Goal: Task Accomplishment & Management: Manage account settings

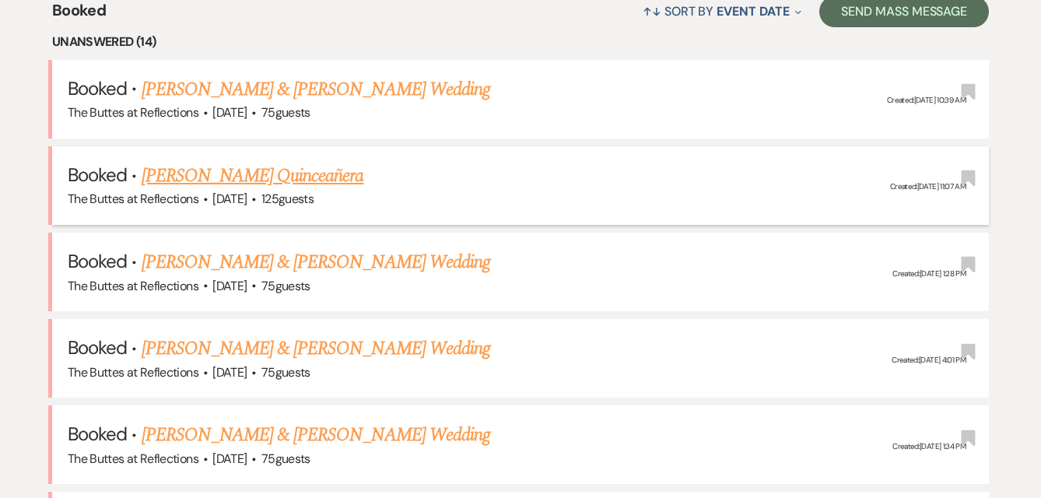
scroll to position [635, 0]
click at [217, 167] on link "[PERSON_NAME] Quinceañera" at bounding box center [253, 175] width 222 height 28
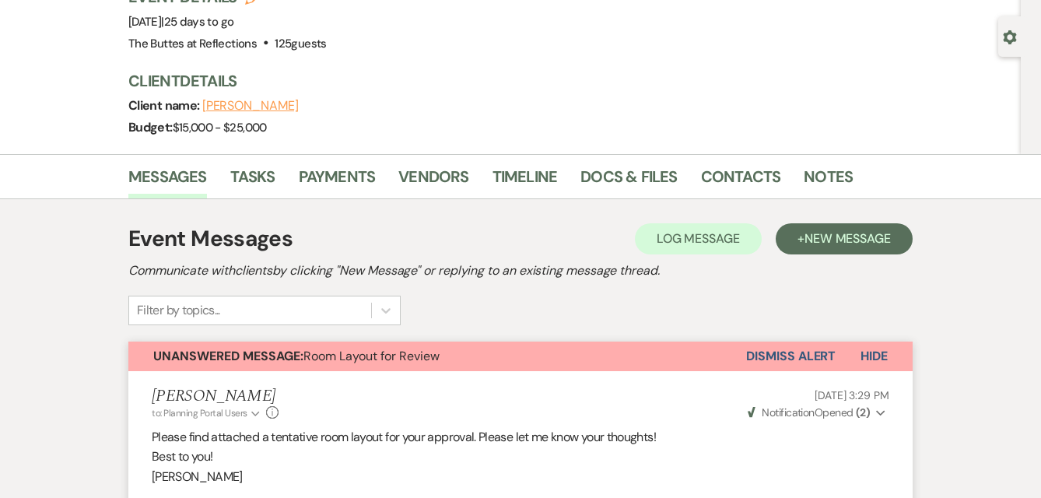
scroll to position [138, 0]
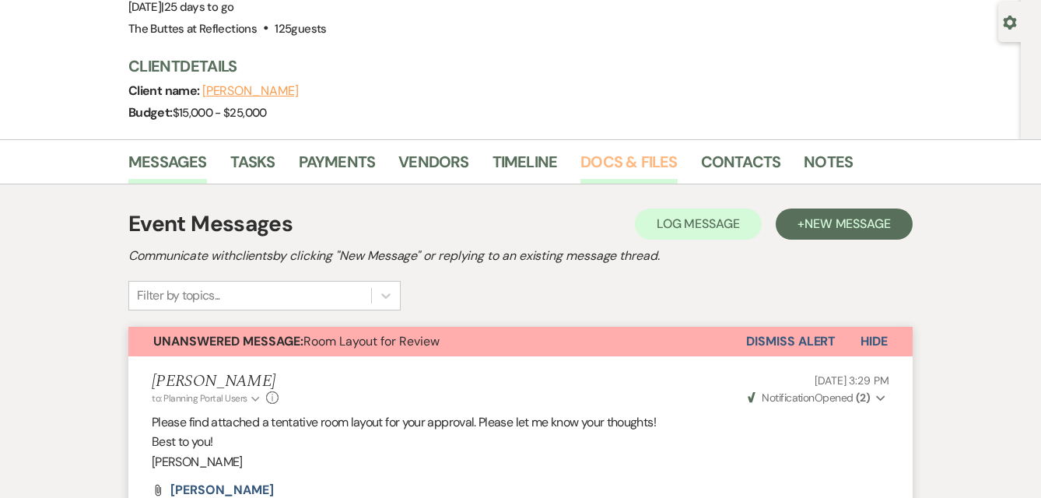
click at [610, 163] on link "Docs & Files" at bounding box center [628, 166] width 96 height 34
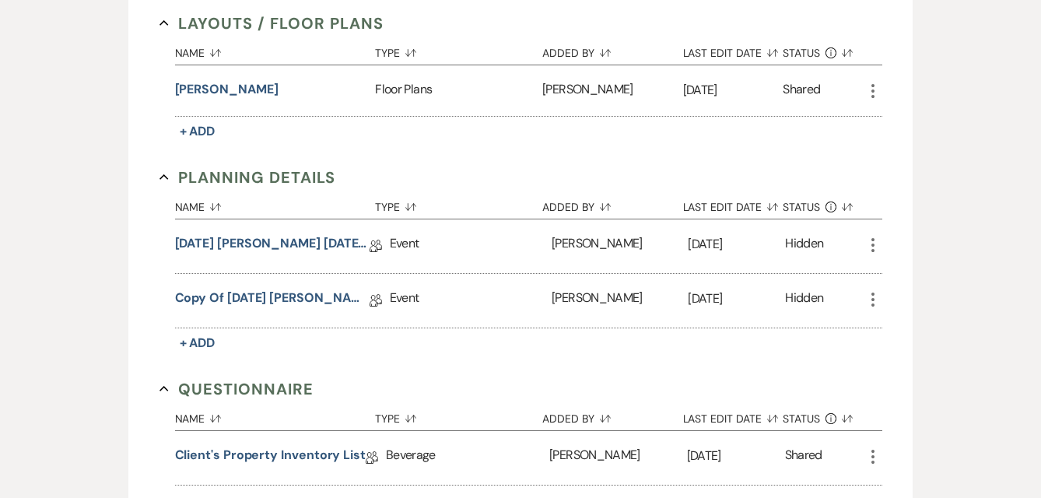
scroll to position [388, 0]
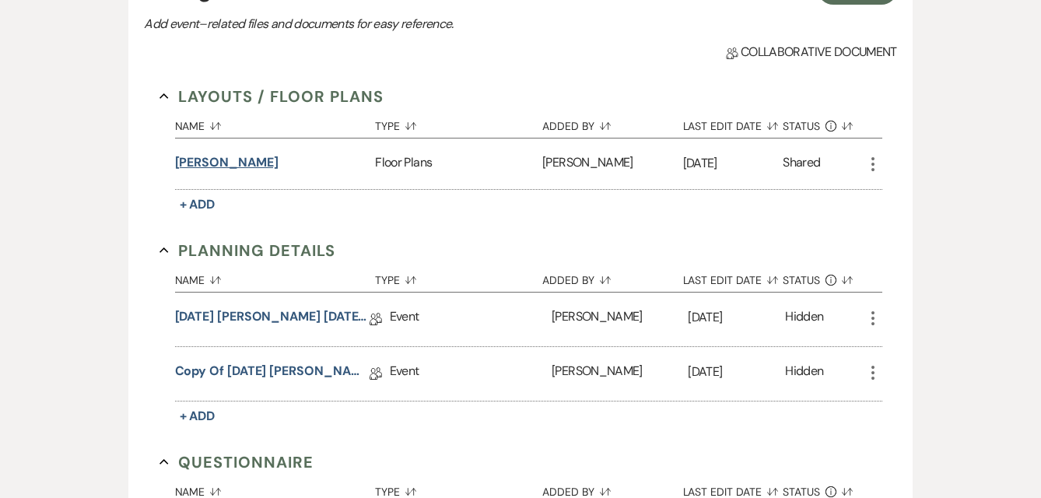
click at [215, 162] on button "[PERSON_NAME]" at bounding box center [226, 162] width 103 height 19
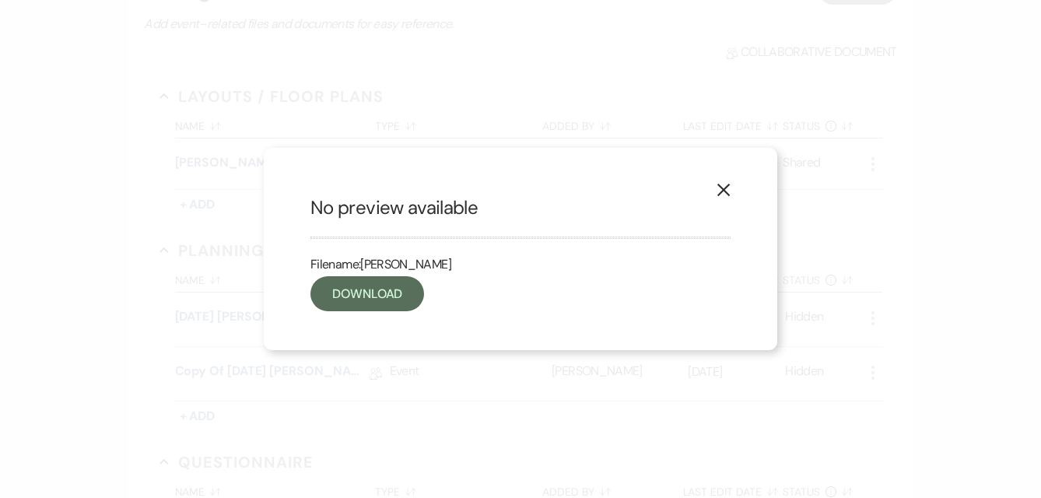
click at [725, 191] on icon "X" at bounding box center [723, 190] width 14 height 14
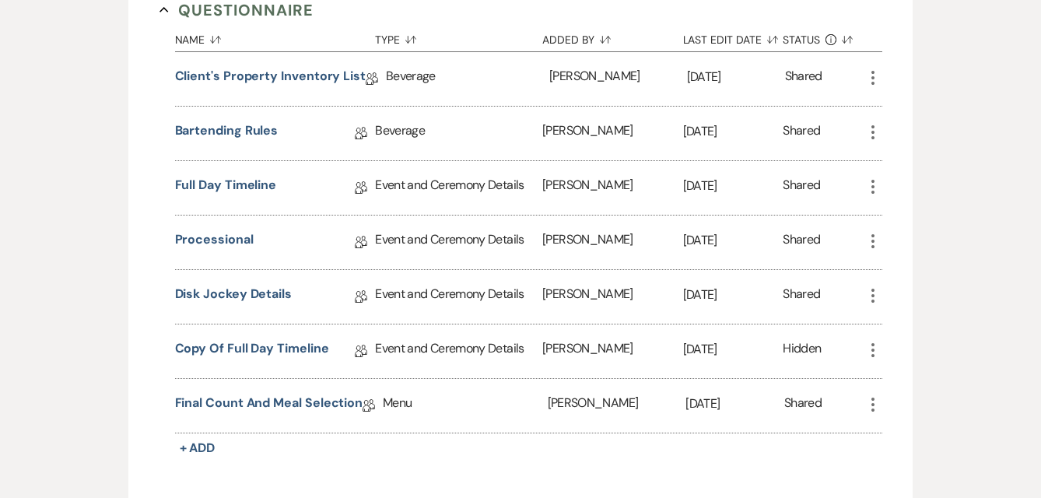
scroll to position [842, 0]
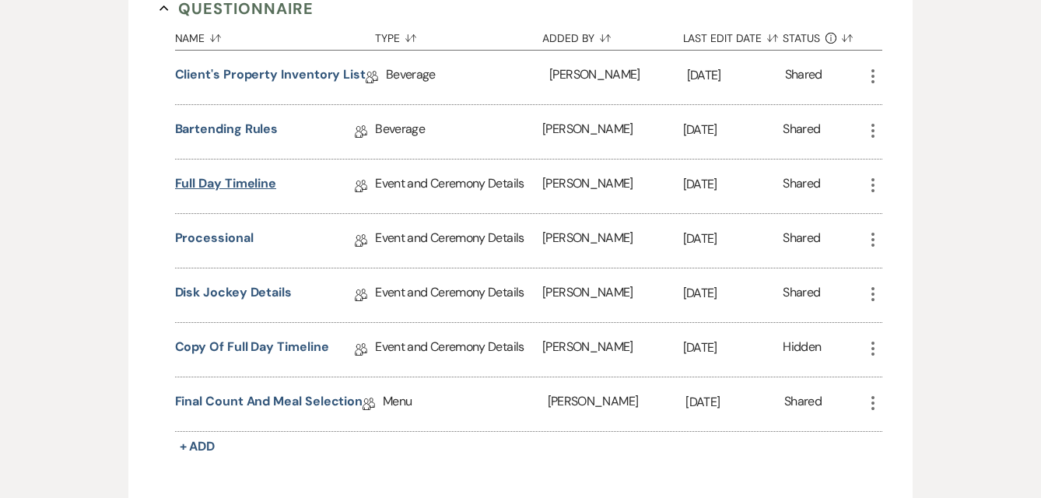
click at [232, 182] on link "Full Day Timeline" at bounding box center [226, 186] width 102 height 24
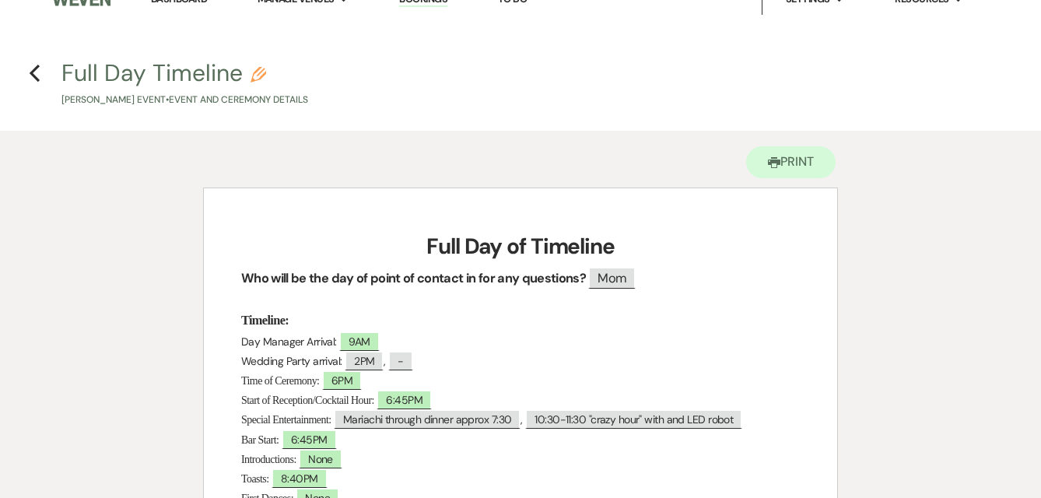
scroll to position [22, 0]
click at [783, 160] on button "Printer Print" at bounding box center [790, 161] width 89 height 32
click at [36, 70] on icon "Previous" at bounding box center [35, 72] width 12 height 19
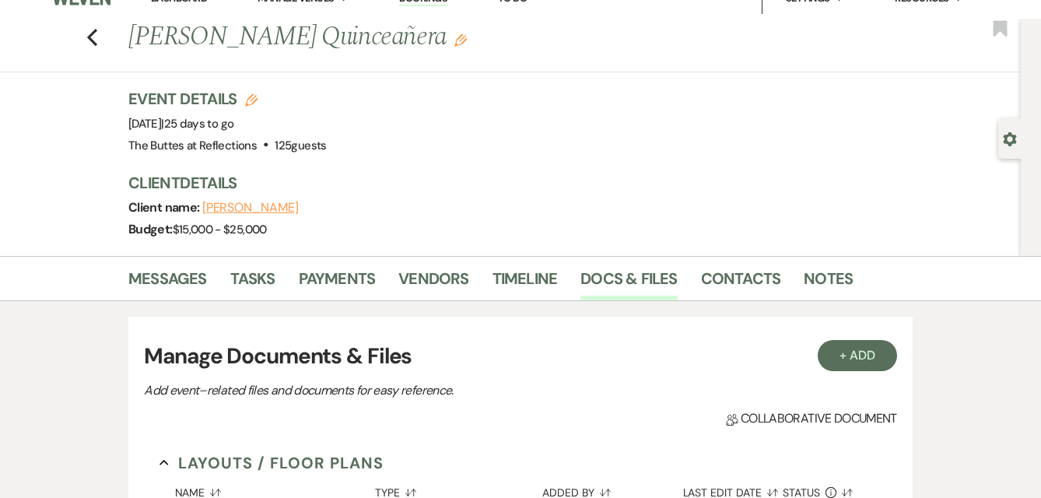
scroll to position [842, 0]
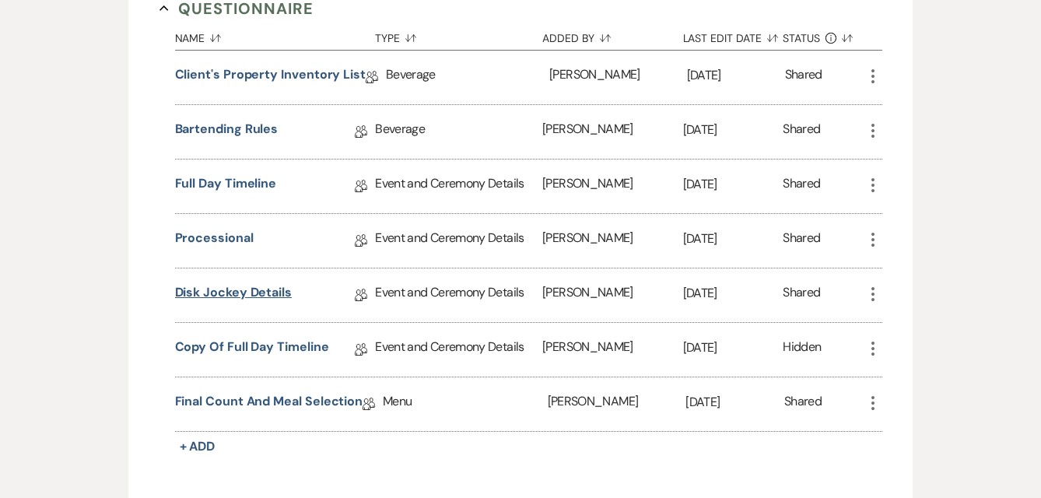
click at [252, 290] on link "Disk Jockey Details" at bounding box center [233, 295] width 117 height 24
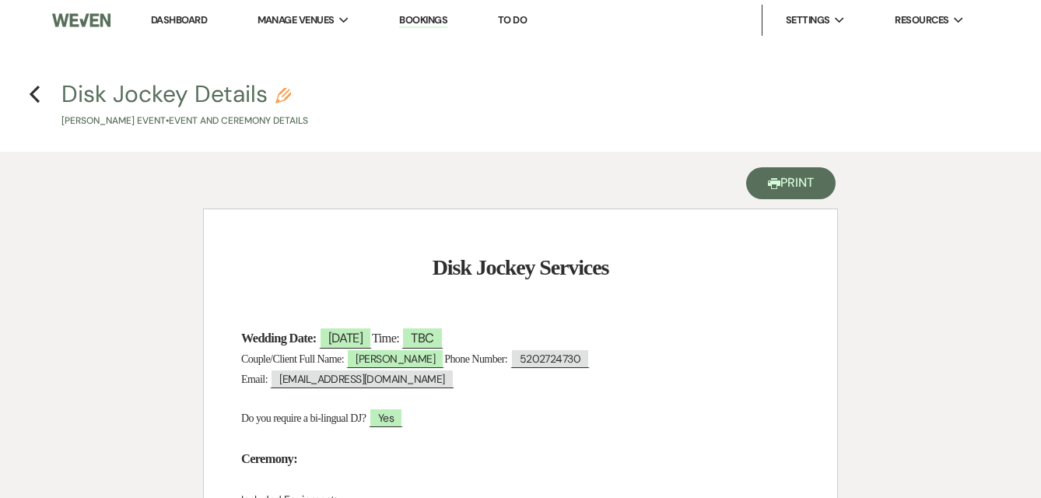
click at [807, 187] on button "Printer Print" at bounding box center [790, 183] width 89 height 32
click at [35, 91] on use "button" at bounding box center [35, 94] width 10 height 17
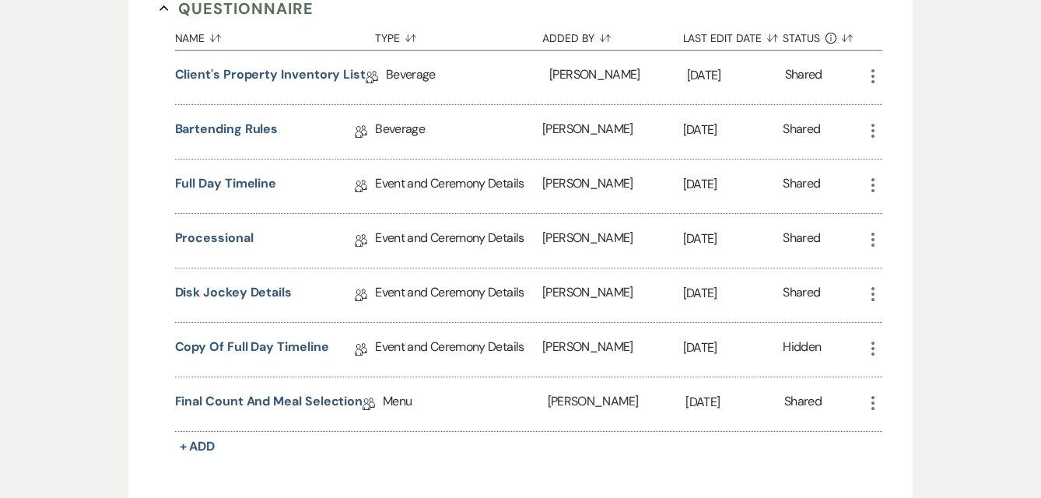
scroll to position [860, 0]
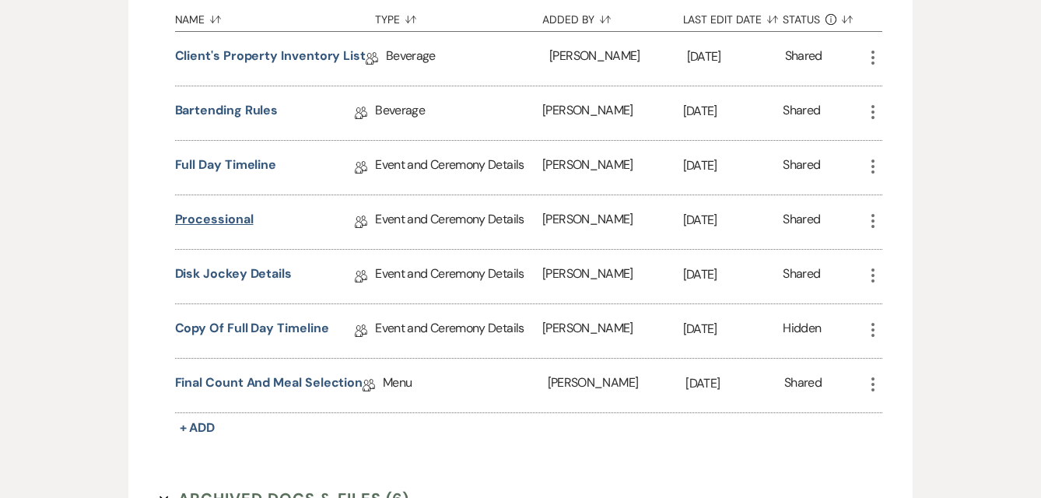
click at [219, 212] on link "Processional" at bounding box center [214, 222] width 79 height 24
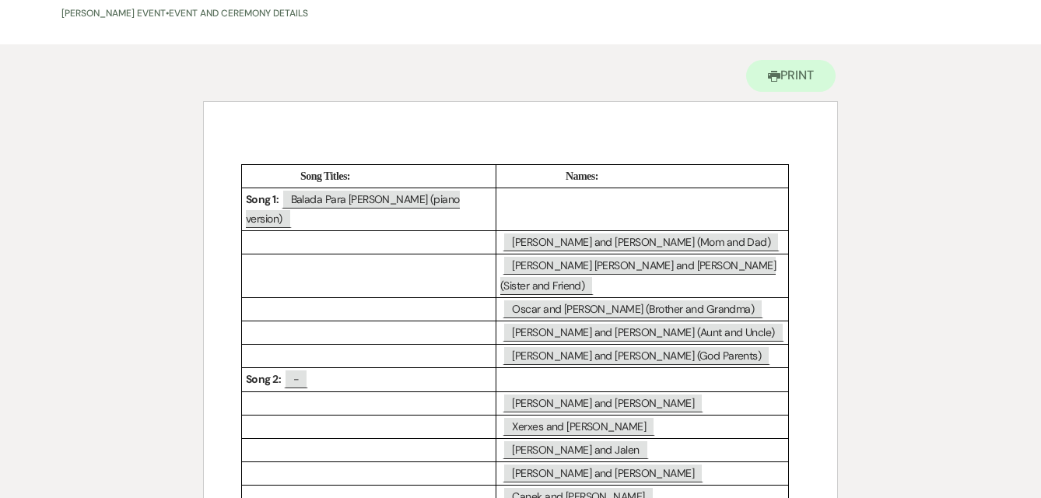
scroll to position [63, 0]
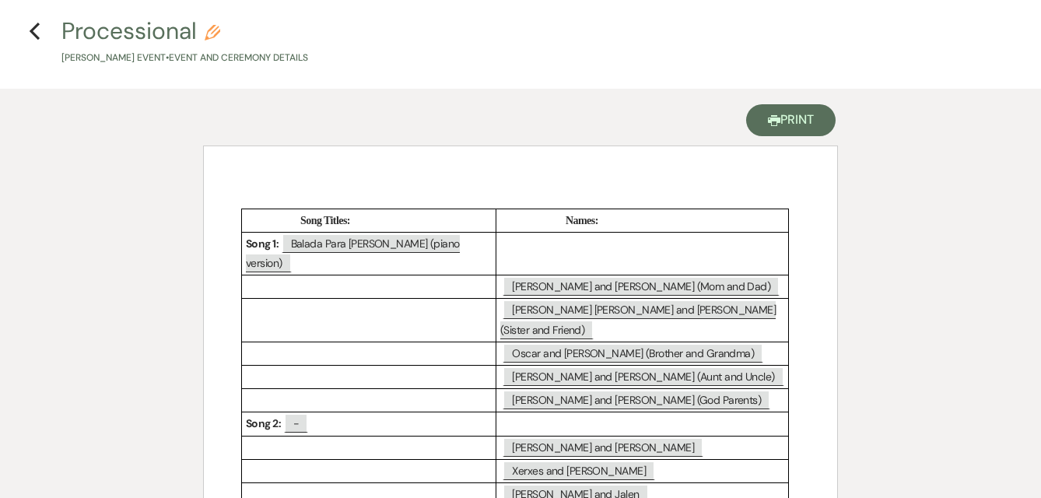
click at [803, 117] on button "Printer Print" at bounding box center [790, 120] width 89 height 32
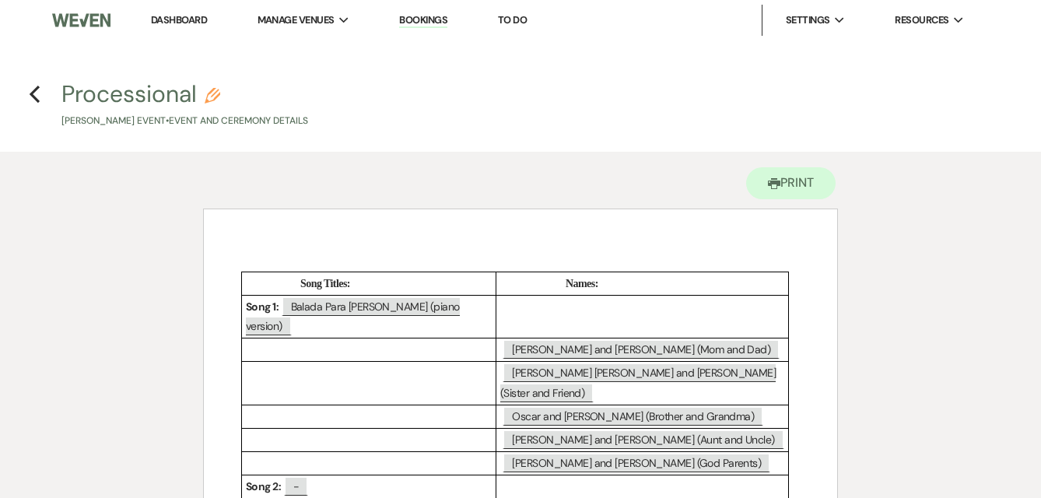
scroll to position [0, 0]
click at [33, 95] on use "button" at bounding box center [35, 94] width 10 height 17
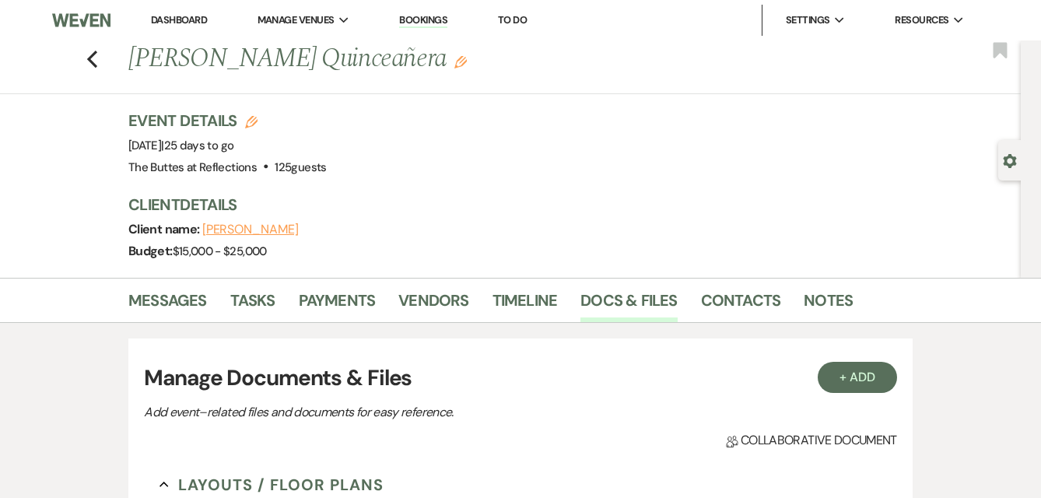
click at [225, 223] on button "[PERSON_NAME]" at bounding box center [250, 229] width 96 height 12
select select "text"
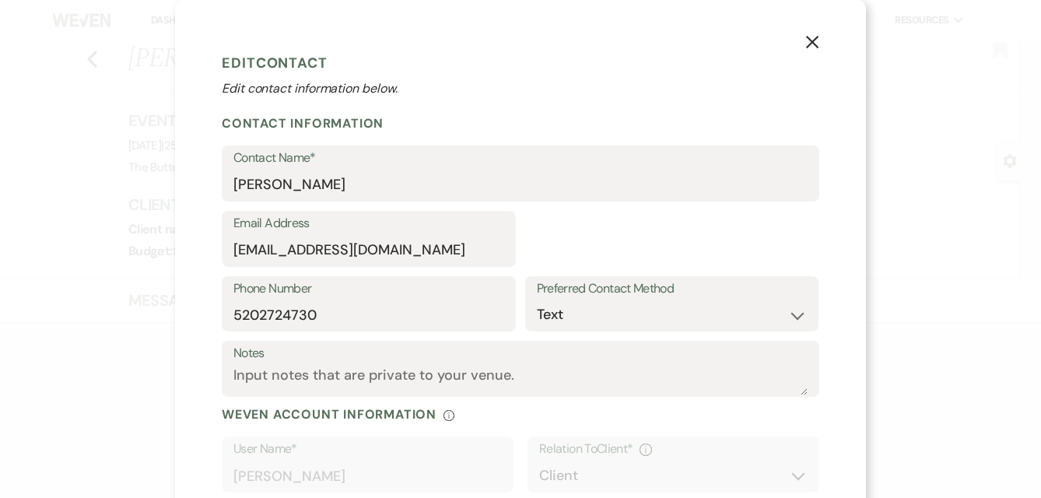
select select "1"
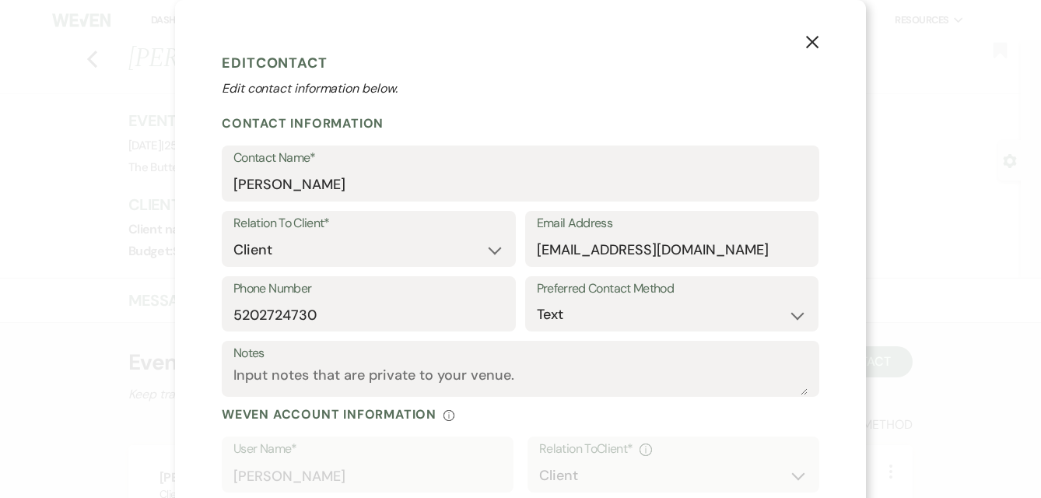
click at [811, 42] on use "button" at bounding box center [812, 42] width 12 height 12
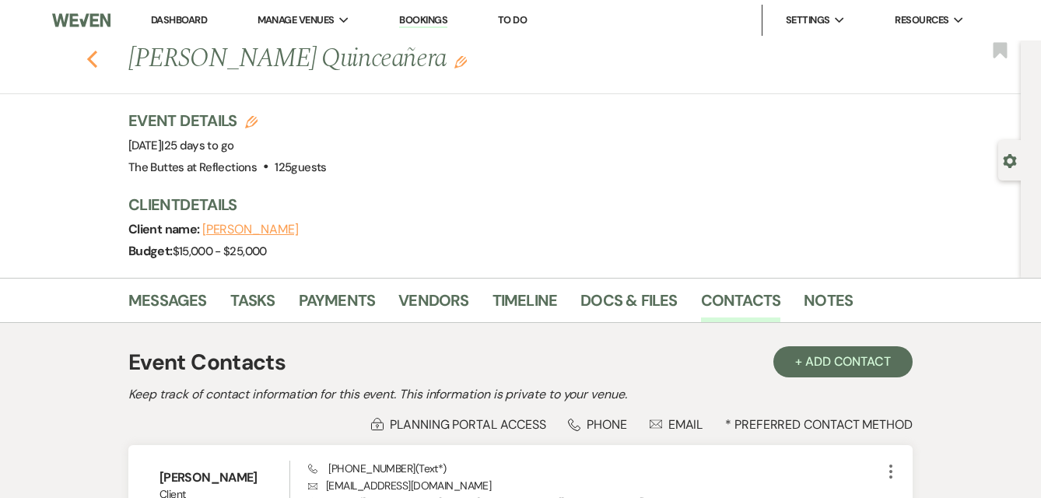
click at [92, 61] on use "button" at bounding box center [92, 59] width 10 height 17
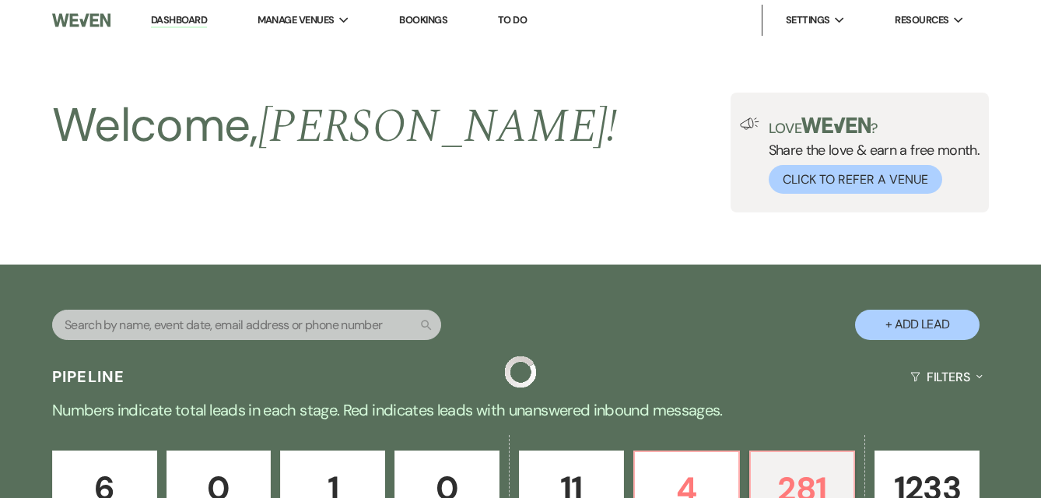
scroll to position [635, 0]
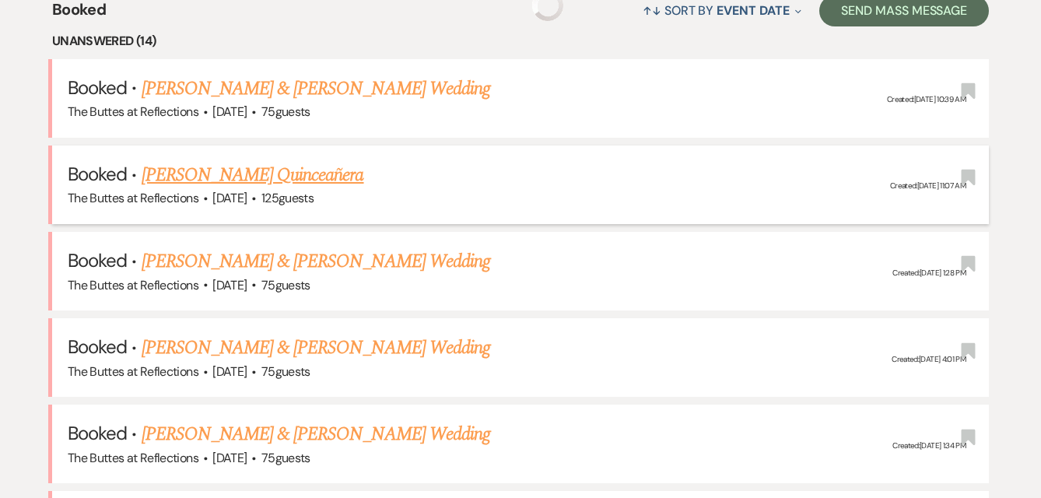
click at [241, 167] on link "[PERSON_NAME] Quinceañera" at bounding box center [253, 175] width 222 height 28
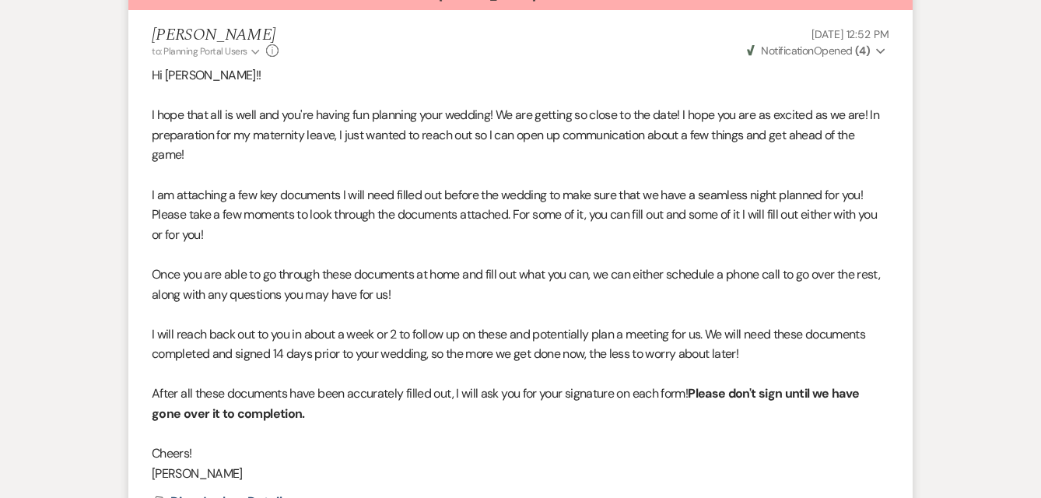
scroll to position [1251, 0]
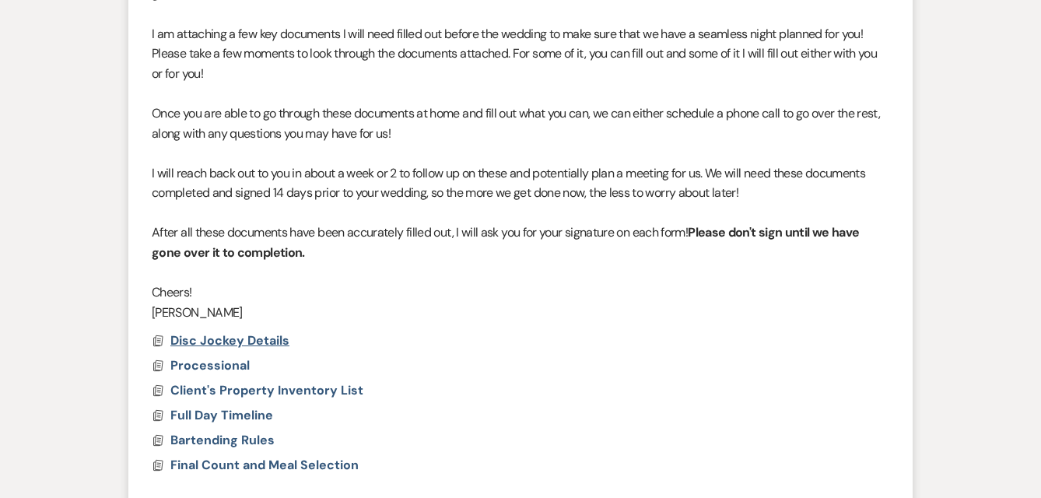
click at [222, 332] on span "Disc Jockey Details" at bounding box center [229, 340] width 119 height 16
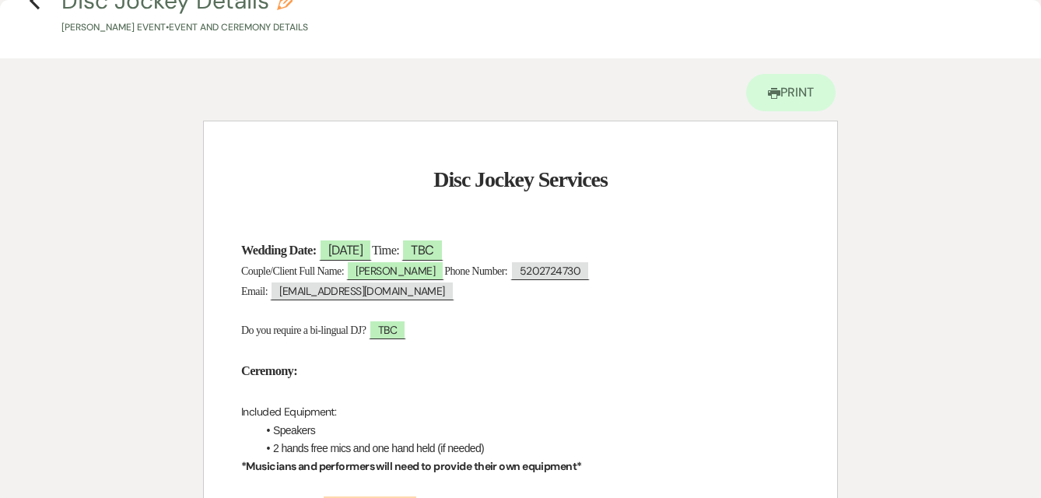
scroll to position [19, 0]
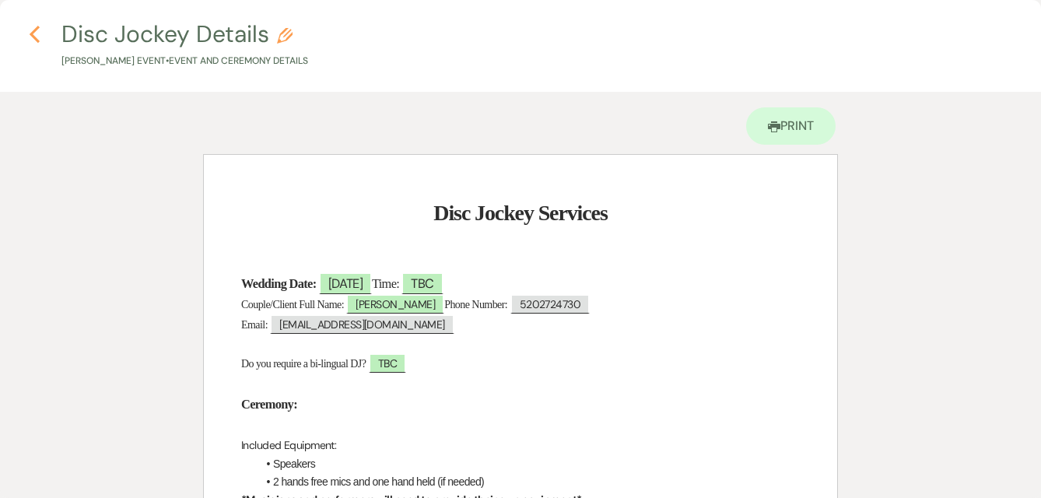
click at [33, 37] on use "button" at bounding box center [35, 34] width 10 height 17
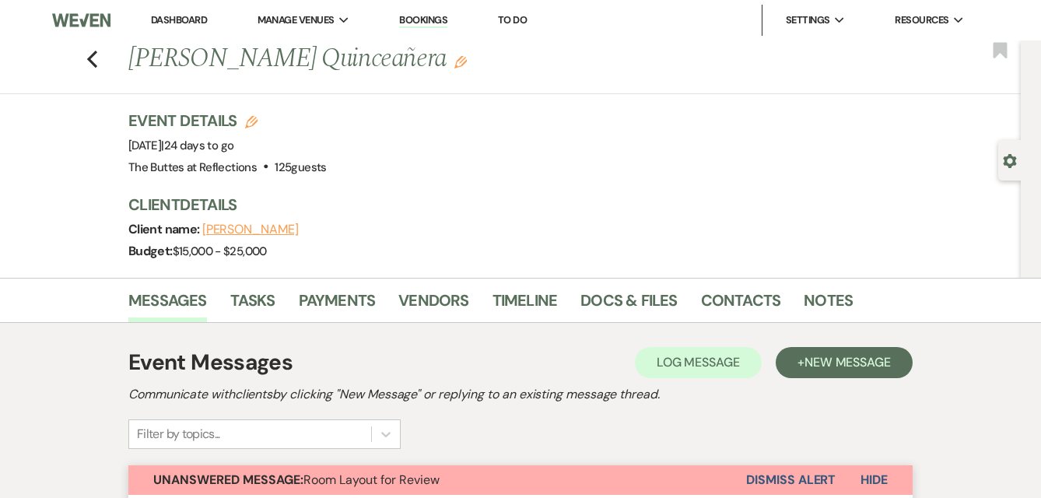
scroll to position [0, 0]
click at [89, 61] on icon "Previous" at bounding box center [92, 59] width 12 height 19
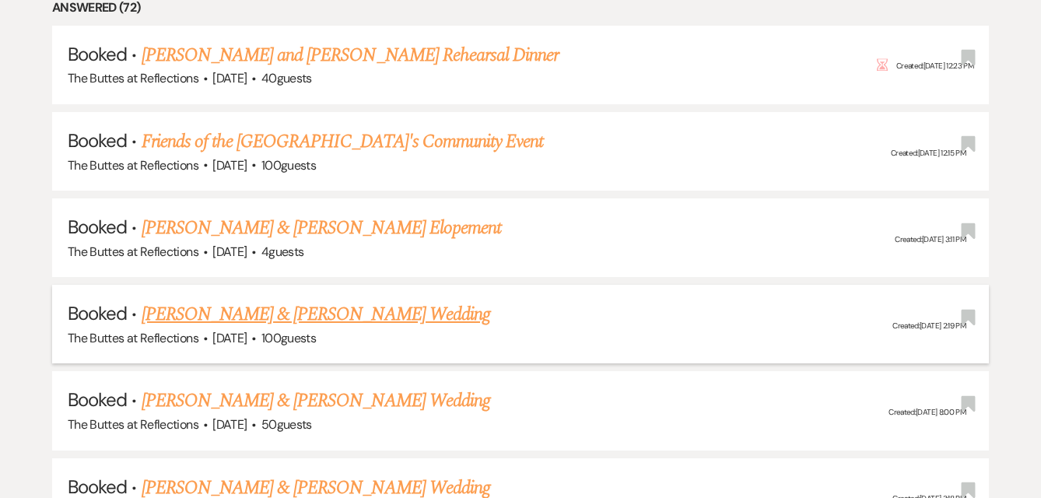
scroll to position [2180, 0]
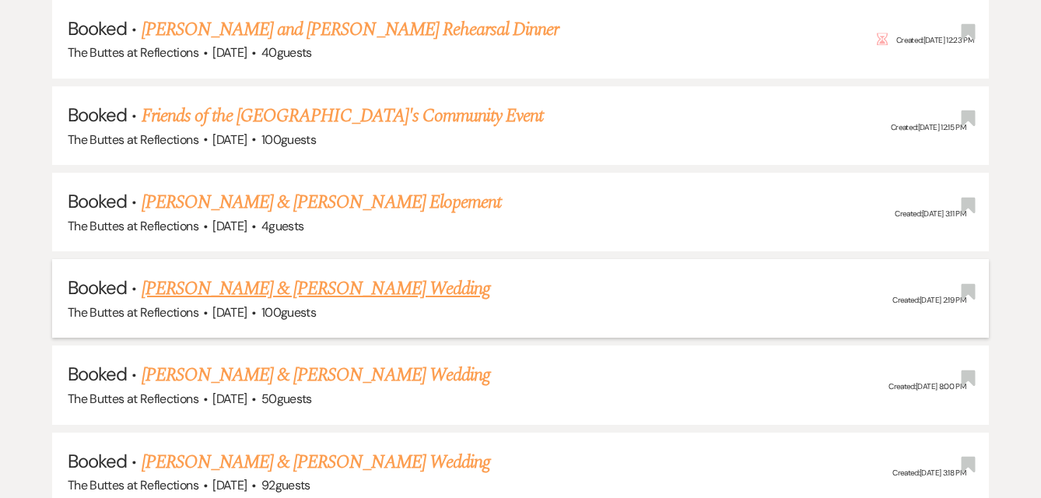
click at [280, 275] on link "[PERSON_NAME] & [PERSON_NAME] Wedding" at bounding box center [316, 289] width 349 height 28
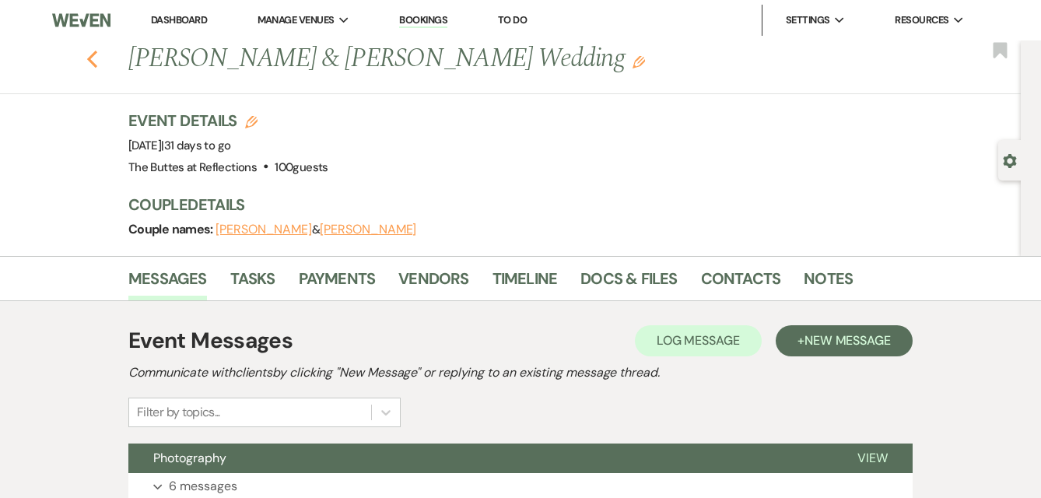
click at [88, 59] on icon "Previous" at bounding box center [92, 59] width 12 height 19
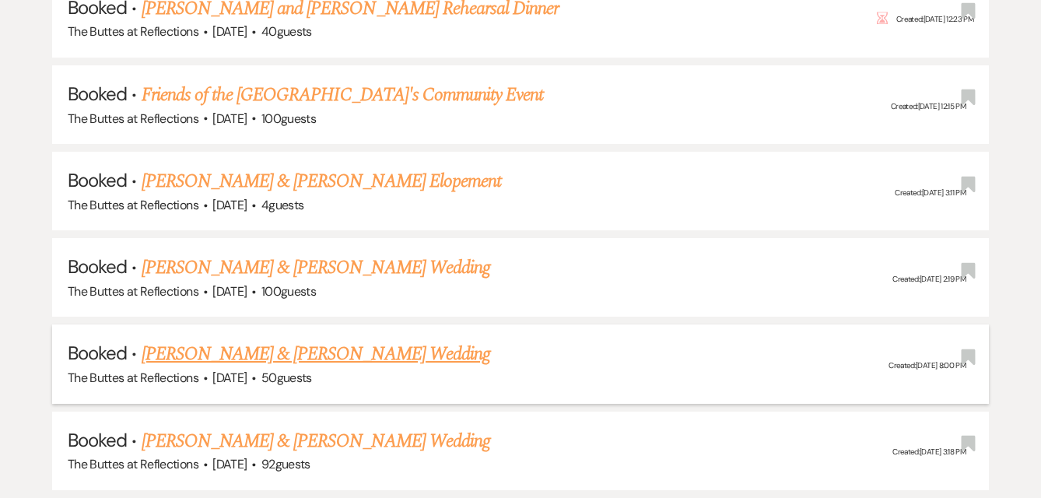
scroll to position [2205, 0]
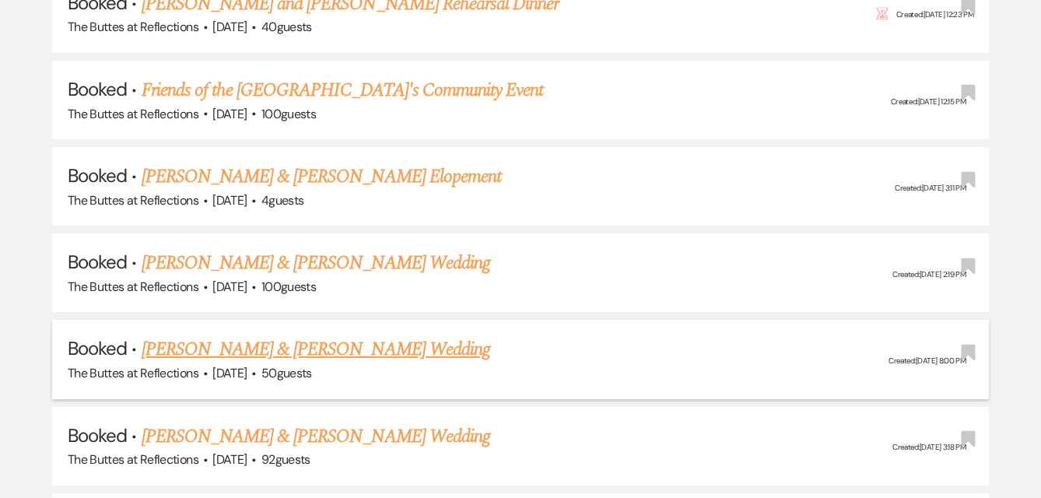
click at [231, 335] on link "[PERSON_NAME] & [PERSON_NAME] Wedding" at bounding box center [316, 349] width 349 height 28
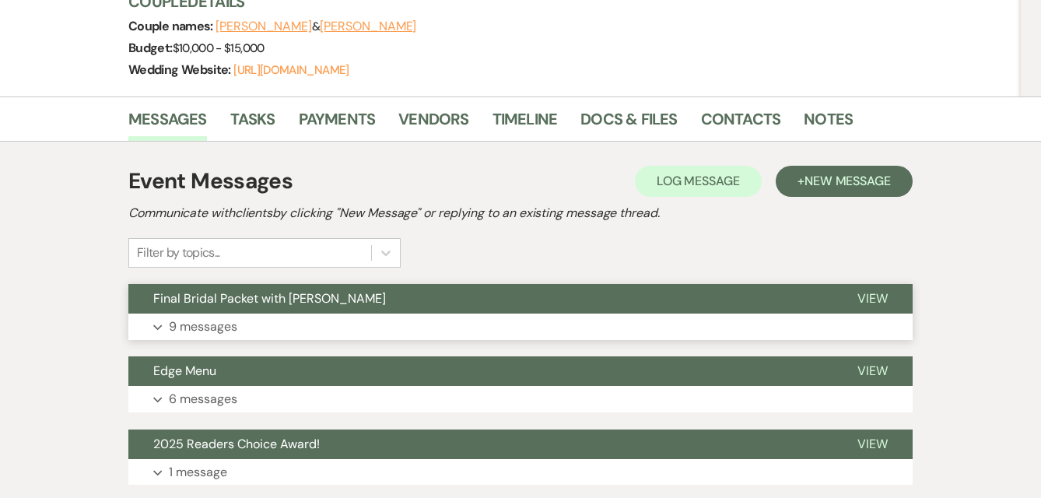
scroll to position [229, 0]
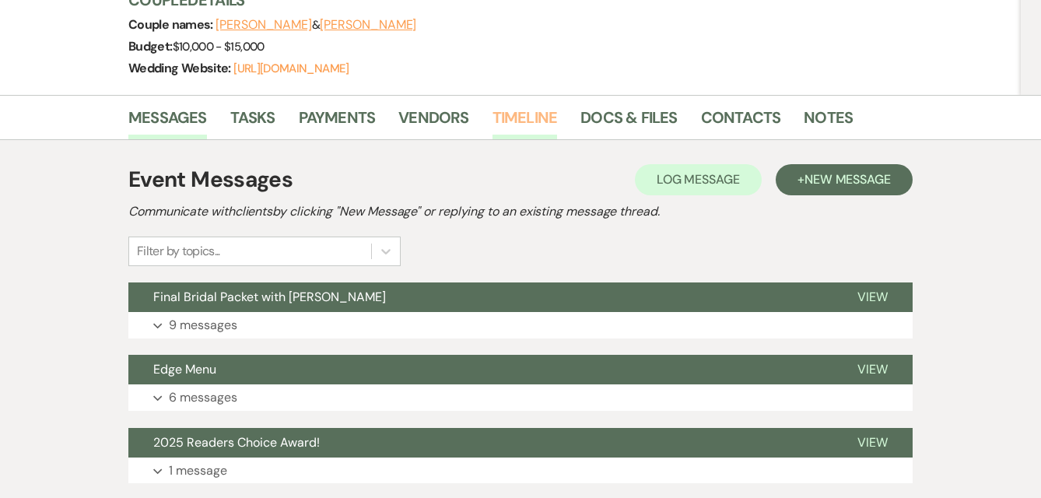
click at [532, 116] on link "Timeline" at bounding box center [524, 122] width 65 height 34
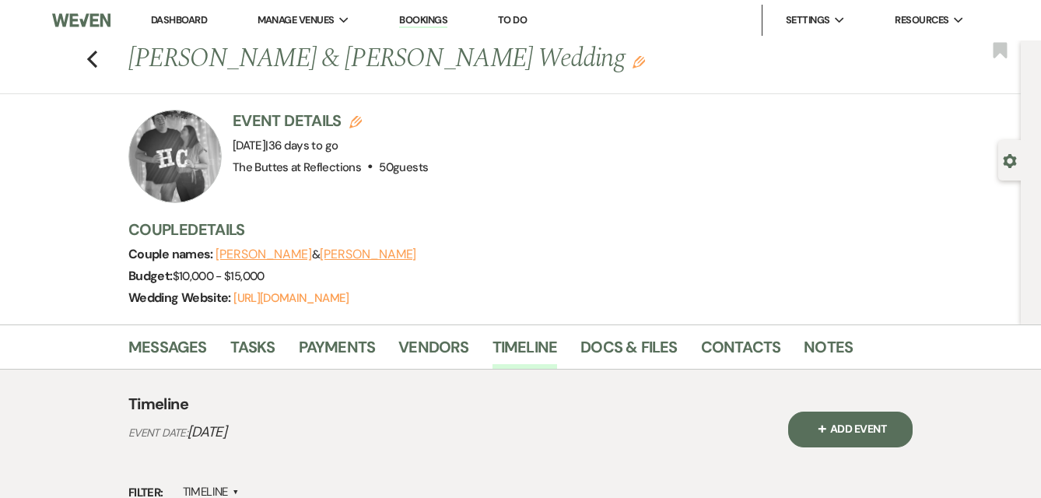
click at [80, 55] on div "Previous [PERSON_NAME] & [PERSON_NAME] Wedding Edit Bookmark" at bounding box center [506, 67] width 1028 height 54
click at [96, 55] on icon "Previous" at bounding box center [92, 59] width 12 height 19
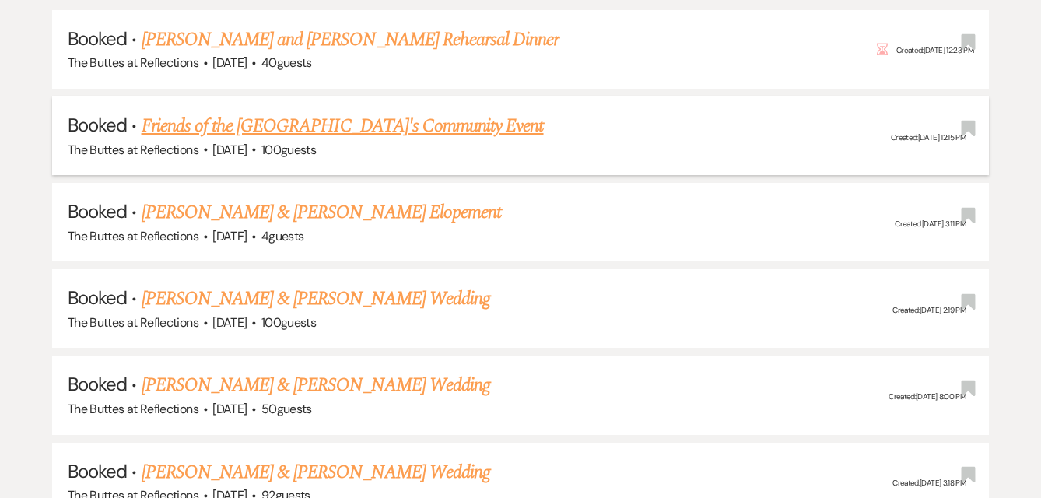
scroll to position [2170, 0]
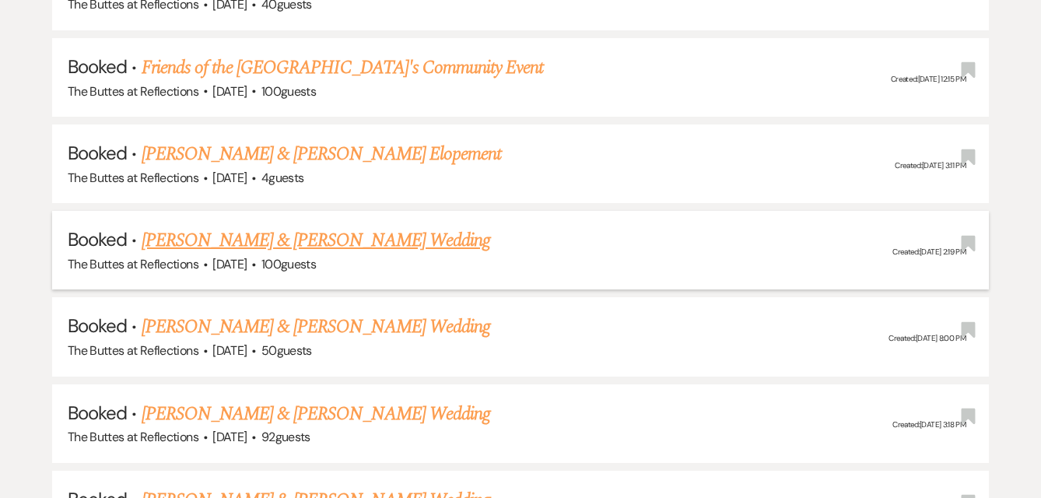
click at [266, 226] on link "[PERSON_NAME] & [PERSON_NAME] Wedding" at bounding box center [316, 240] width 349 height 28
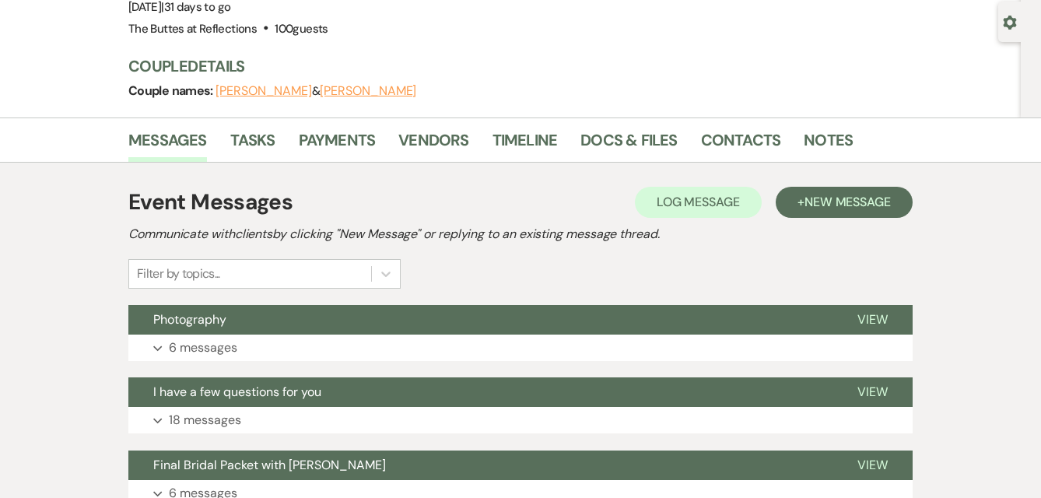
scroll to position [128, 0]
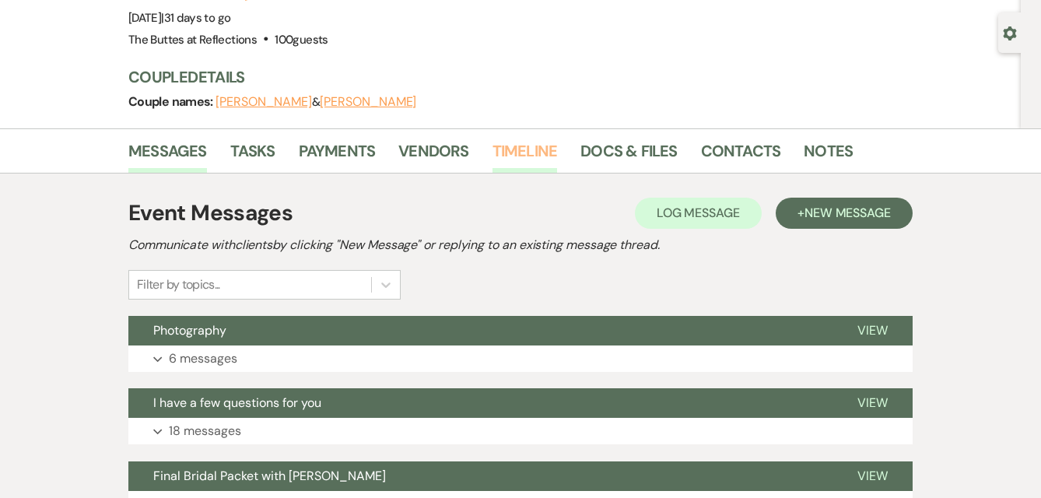
click at [526, 151] on link "Timeline" at bounding box center [524, 155] width 65 height 34
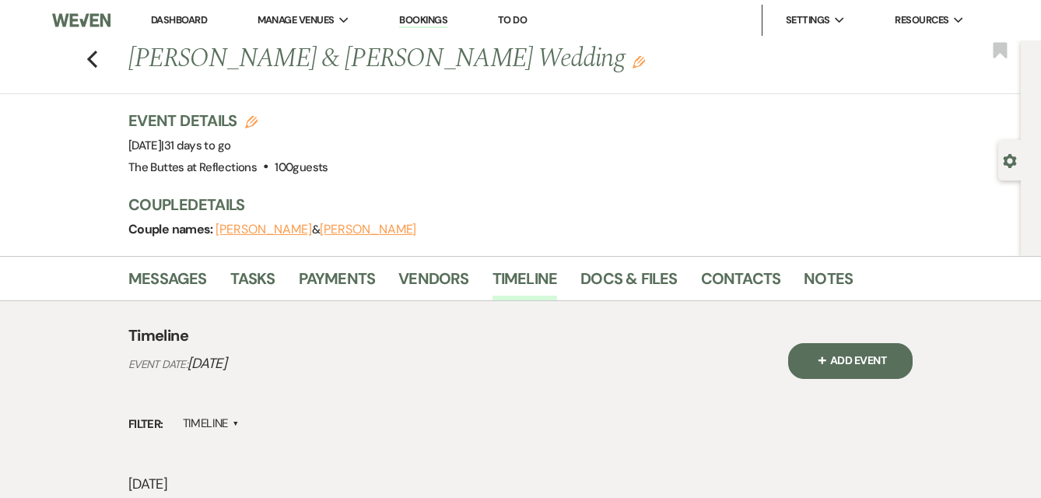
click at [82, 58] on div "Previous [PERSON_NAME] & [PERSON_NAME] Wedding Edit Bookmark" at bounding box center [506, 67] width 1028 height 54
click at [89, 59] on use "button" at bounding box center [92, 59] width 10 height 17
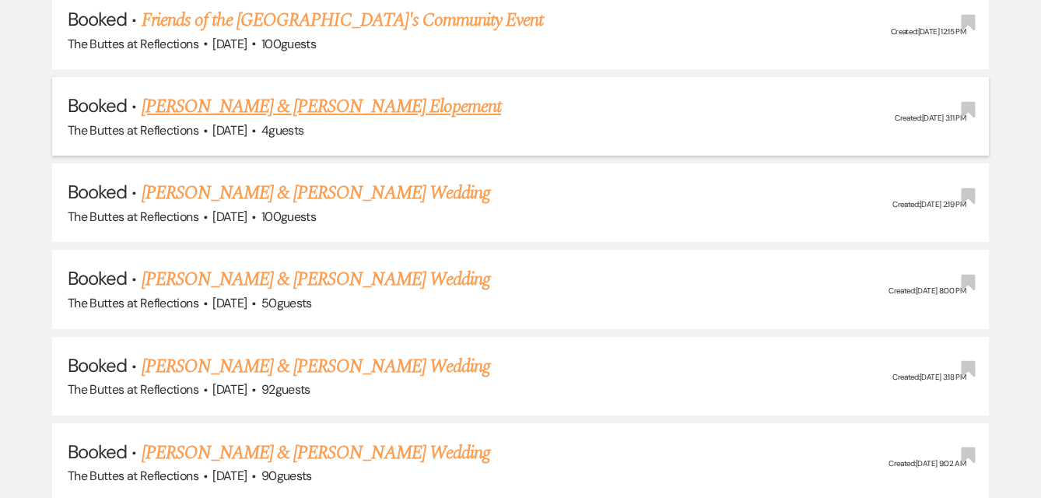
scroll to position [2297, 0]
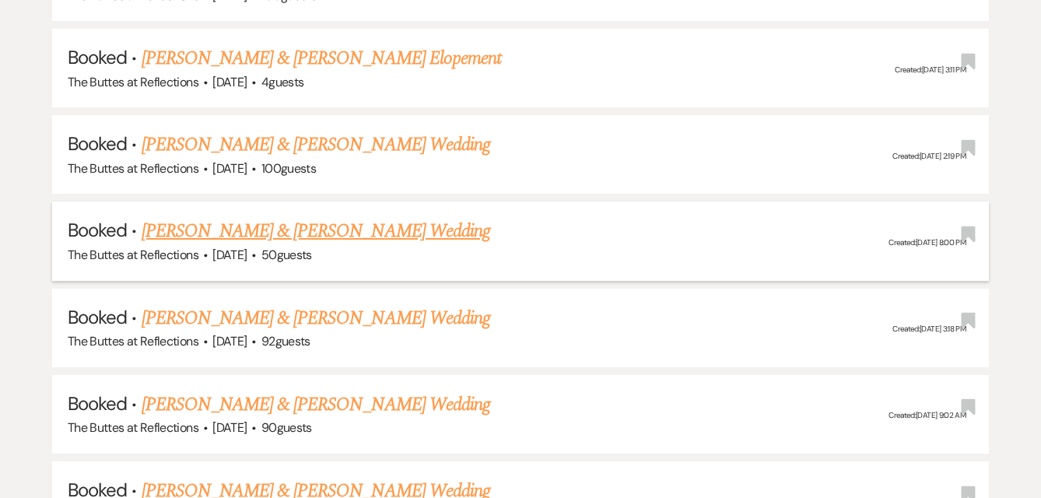
click at [253, 217] on link "[PERSON_NAME] & [PERSON_NAME] Wedding" at bounding box center [316, 231] width 349 height 28
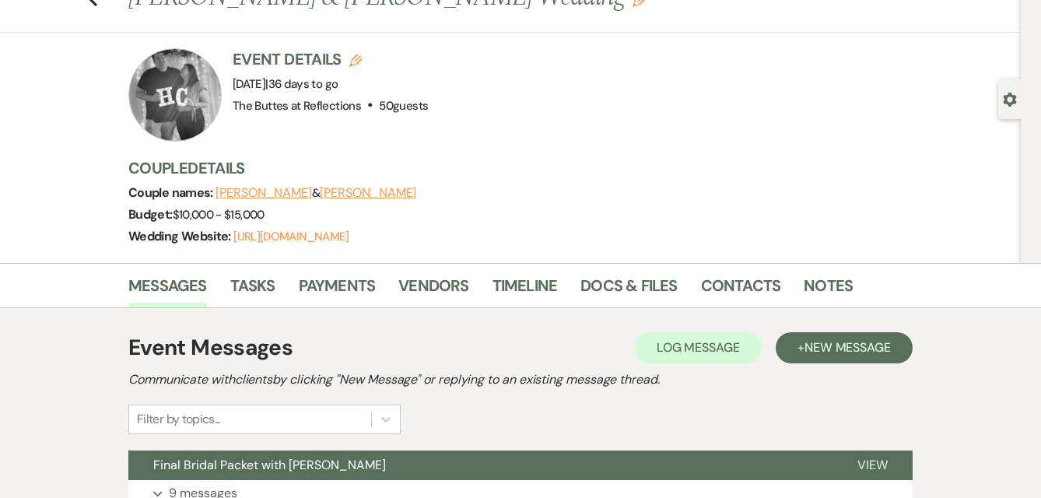
scroll to position [23, 0]
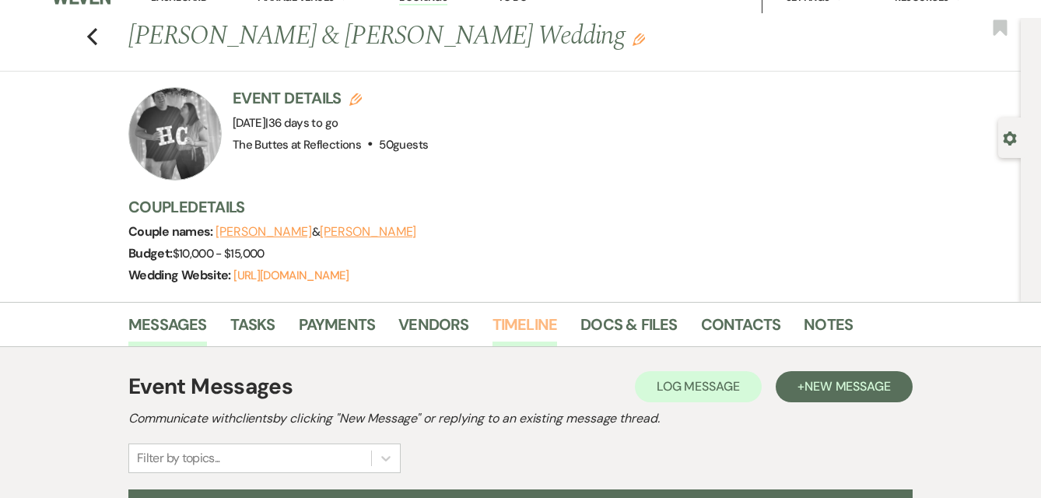
click at [528, 326] on link "Timeline" at bounding box center [524, 329] width 65 height 34
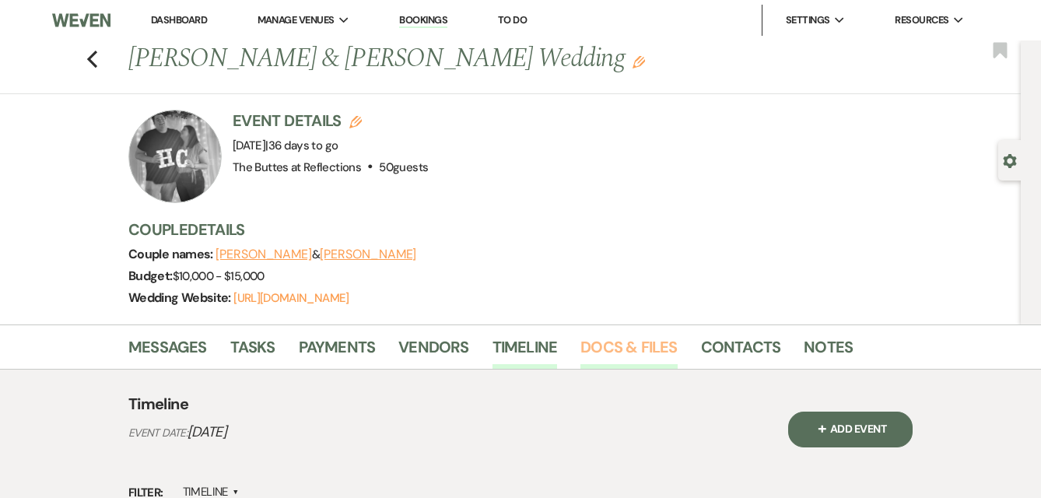
click at [629, 342] on link "Docs & Files" at bounding box center [628, 352] width 96 height 34
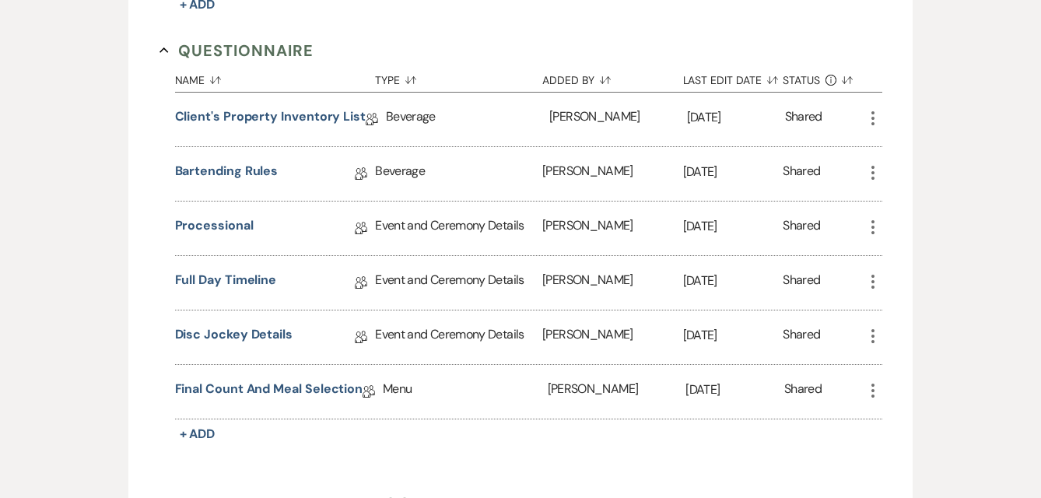
scroll to position [1343, 0]
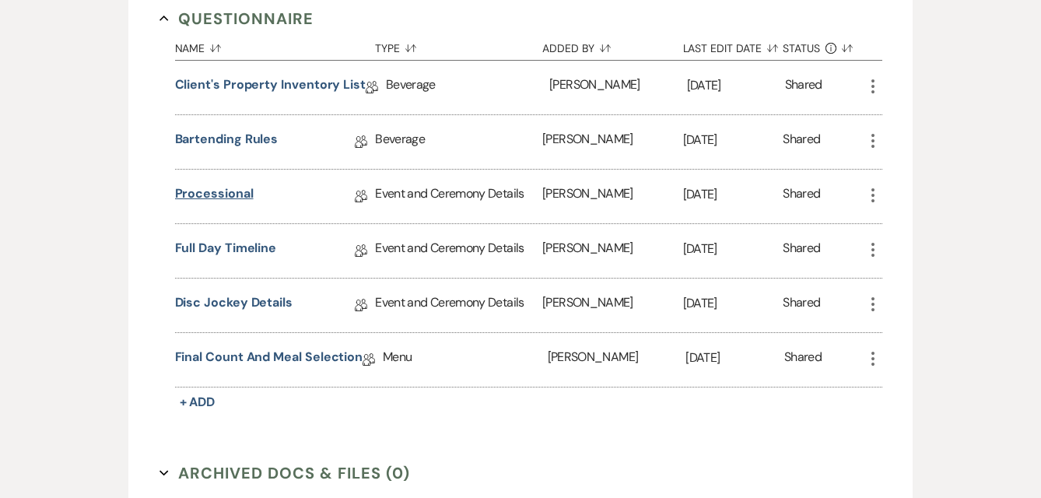
click at [222, 191] on link "Processional" at bounding box center [214, 196] width 79 height 24
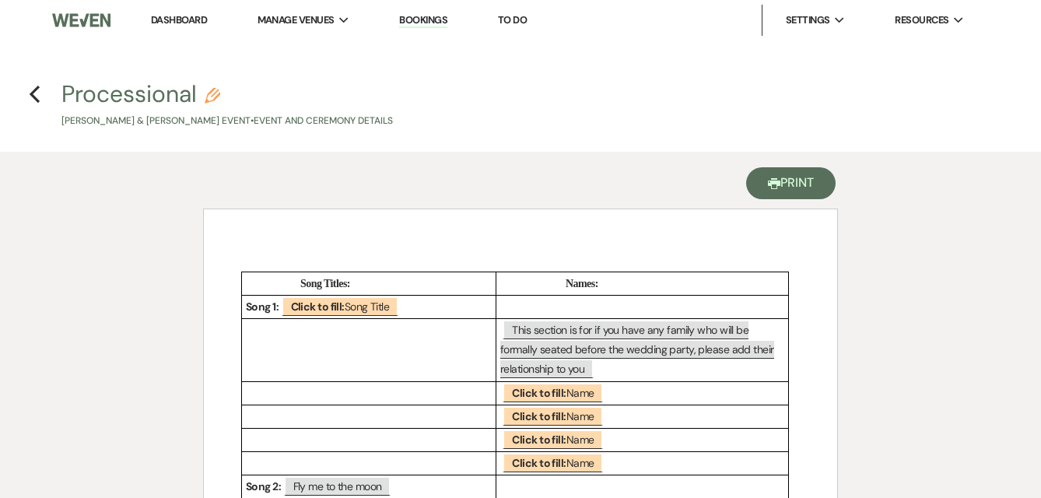
click at [807, 184] on button "Printer Print" at bounding box center [790, 183] width 89 height 32
click at [33, 95] on use "button" at bounding box center [35, 94] width 10 height 17
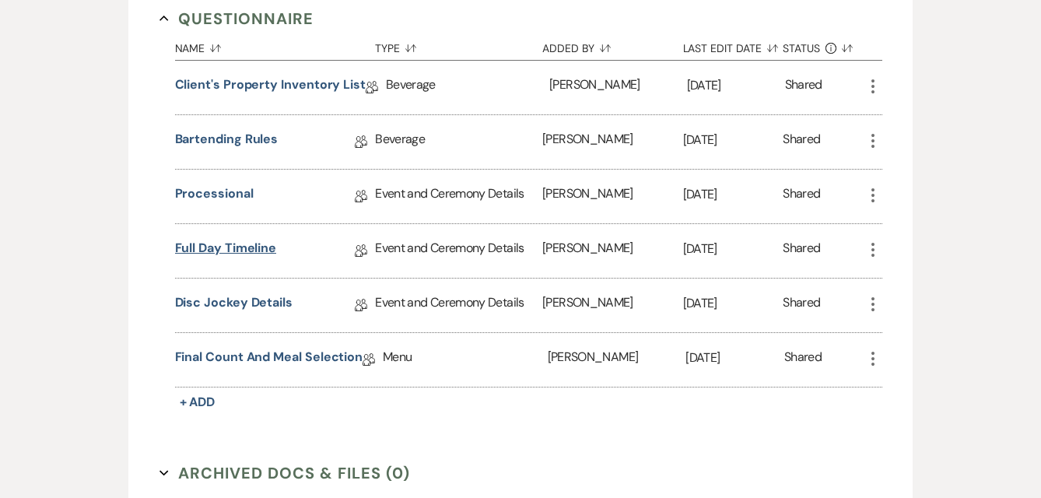
click at [217, 250] on link "Full Day Timeline" at bounding box center [226, 251] width 102 height 24
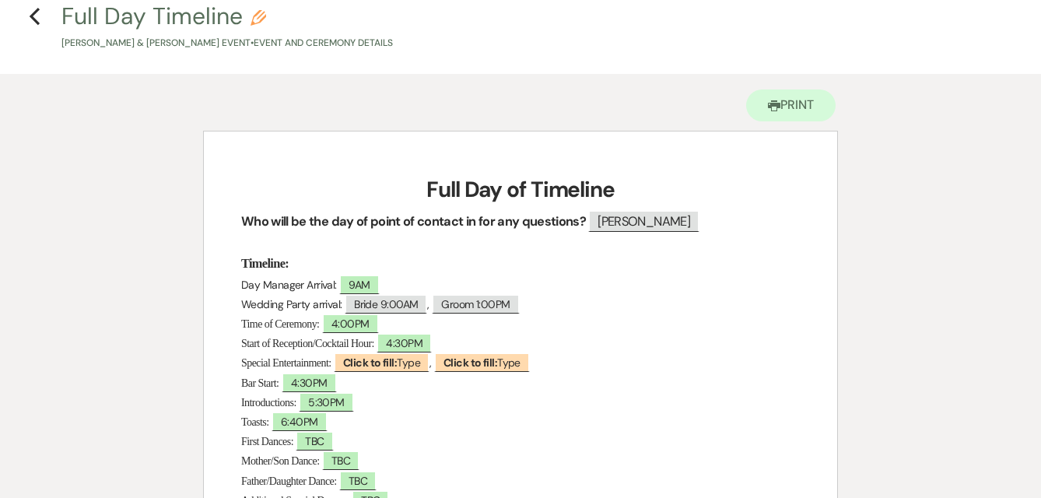
scroll to position [80, 0]
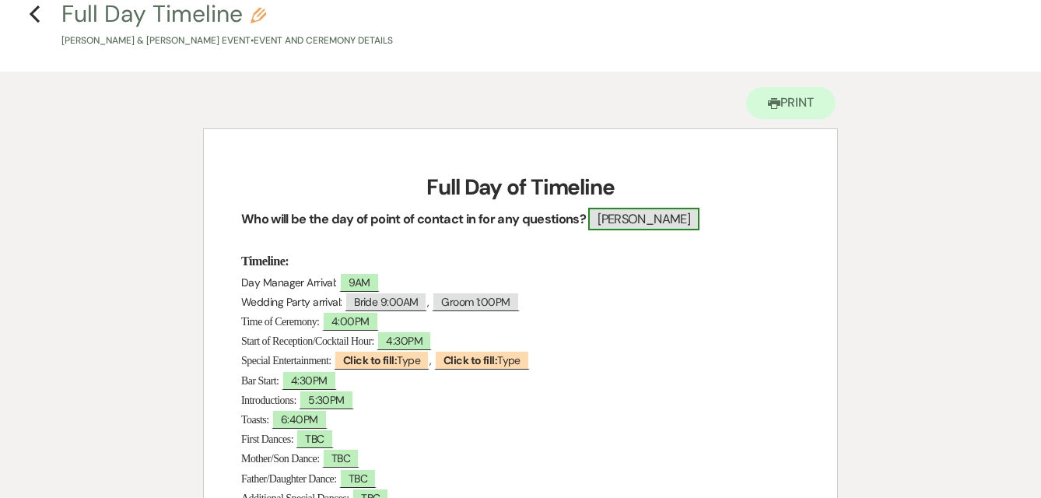
click at [632, 222] on span "[PERSON_NAME]" at bounding box center [643, 219] width 110 height 23
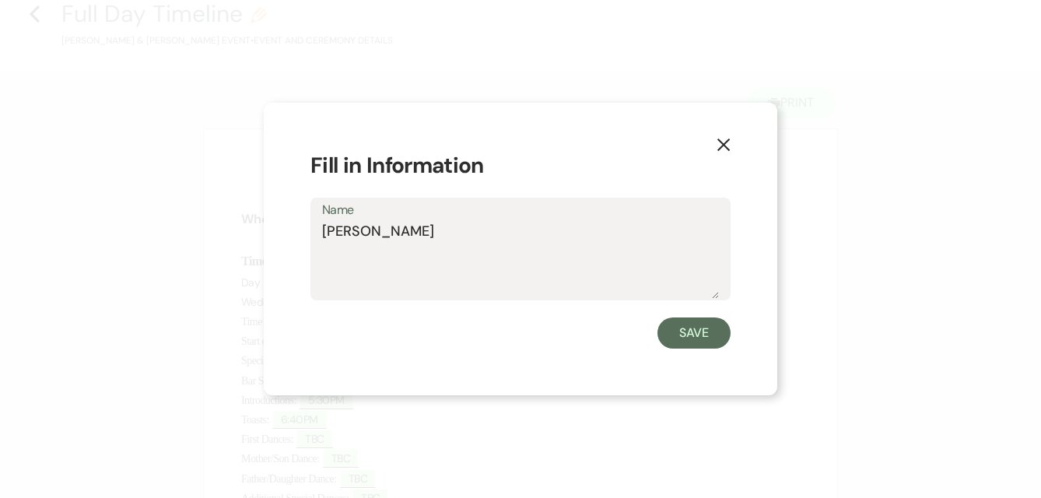
click at [726, 142] on use "button" at bounding box center [723, 144] width 12 height 12
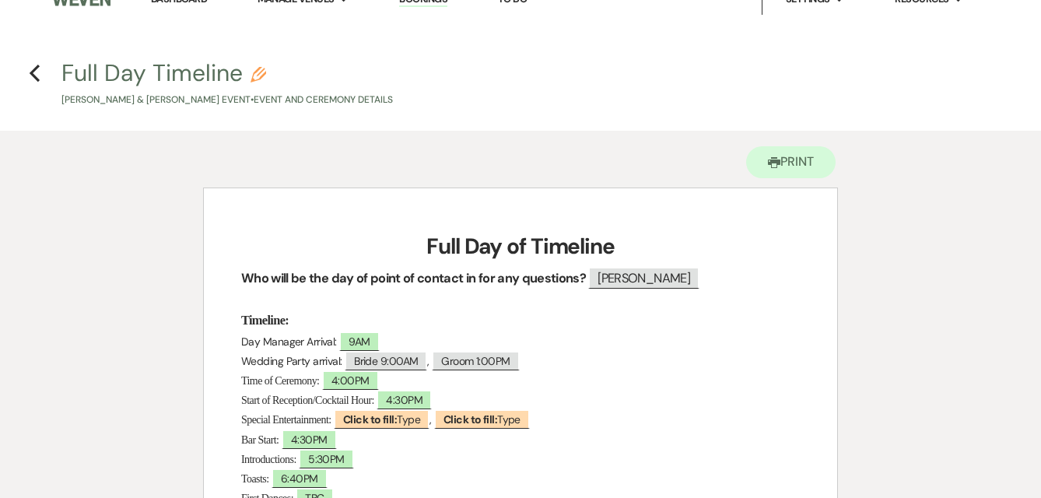
scroll to position [0, 0]
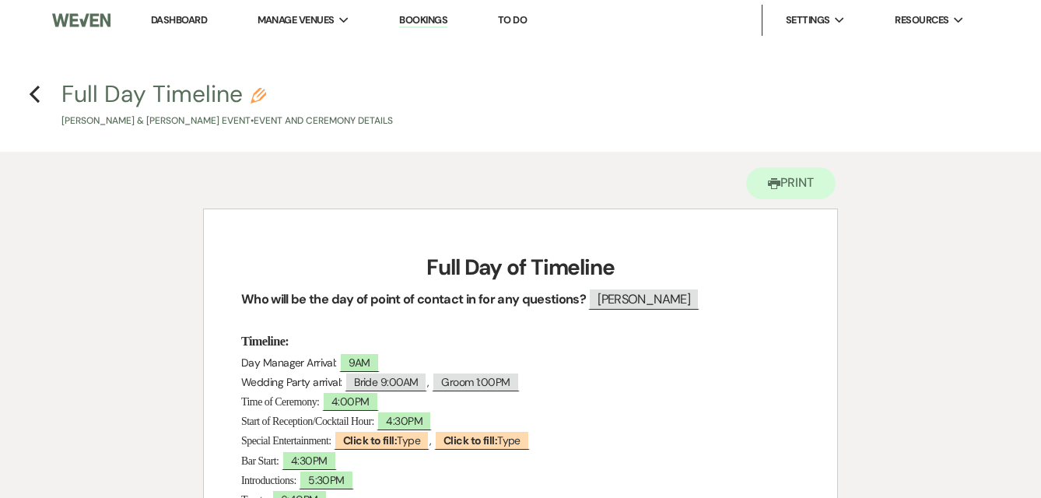
click at [116, 119] on p "[PERSON_NAME] & [PERSON_NAME] Event • Event and Ceremony Details" at bounding box center [226, 121] width 331 height 15
select select "49"
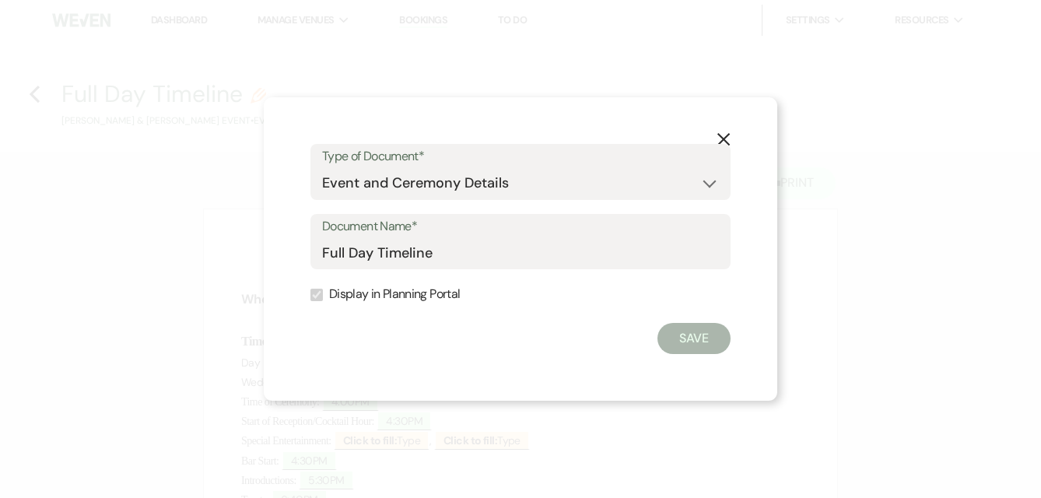
click at [723, 138] on icon "X" at bounding box center [723, 139] width 14 height 14
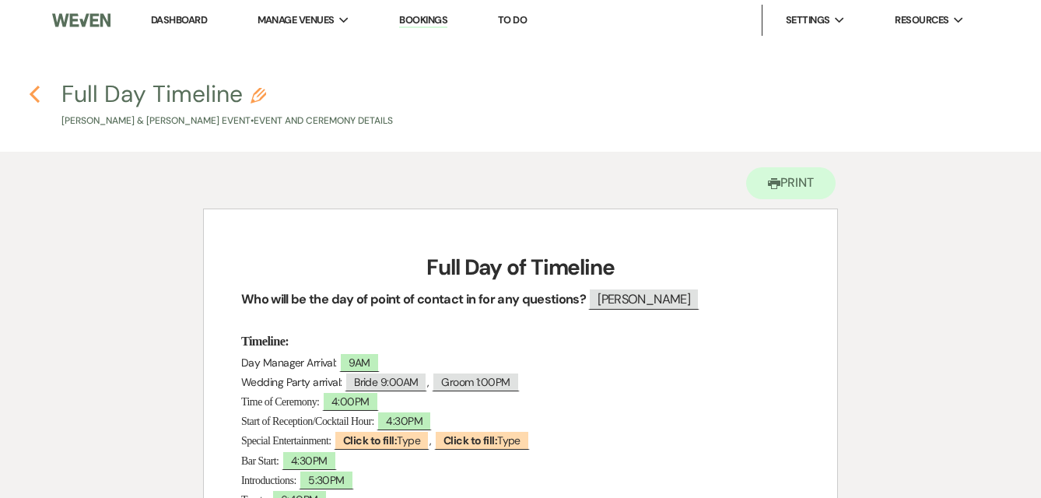
click at [32, 95] on use "button" at bounding box center [35, 94] width 10 height 17
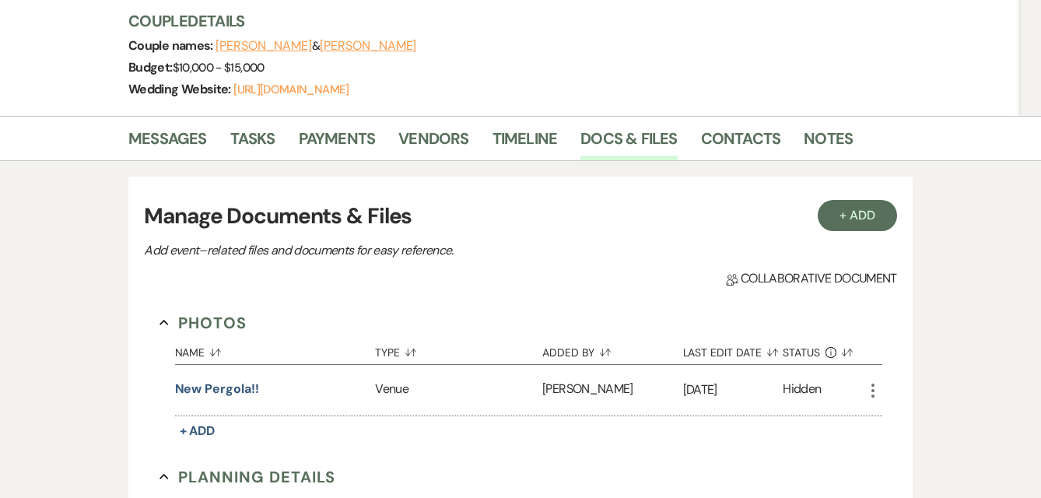
scroll to position [75, 0]
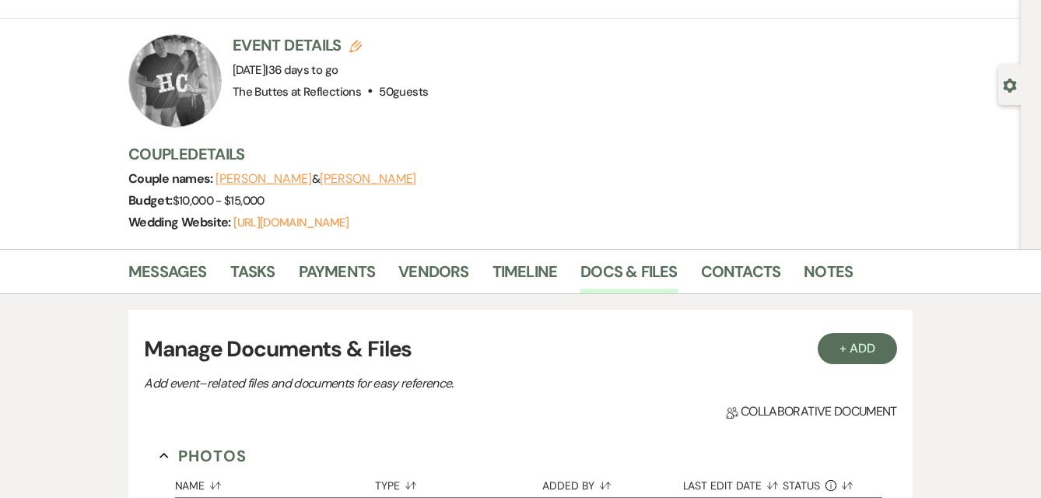
click at [243, 180] on button "[PERSON_NAME]" at bounding box center [263, 179] width 96 height 12
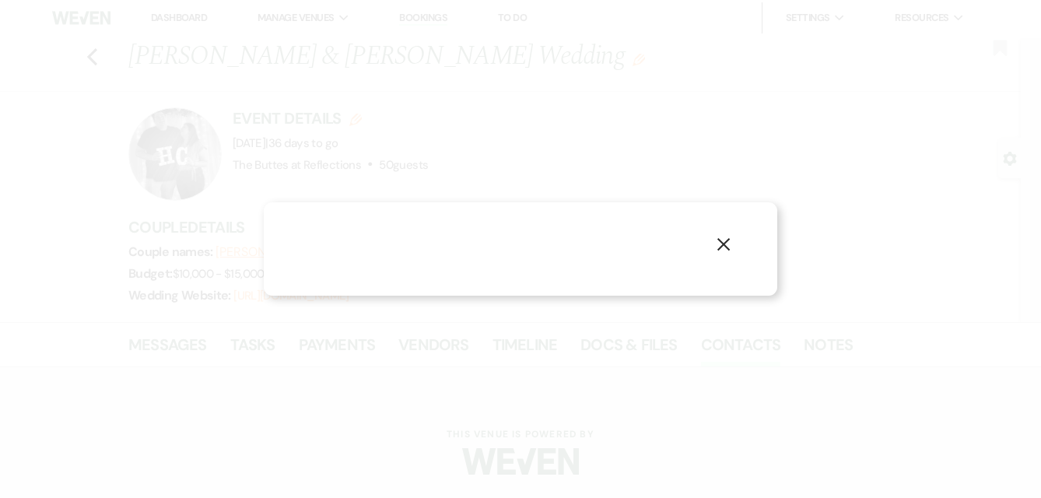
scroll to position [2, 0]
select select "1"
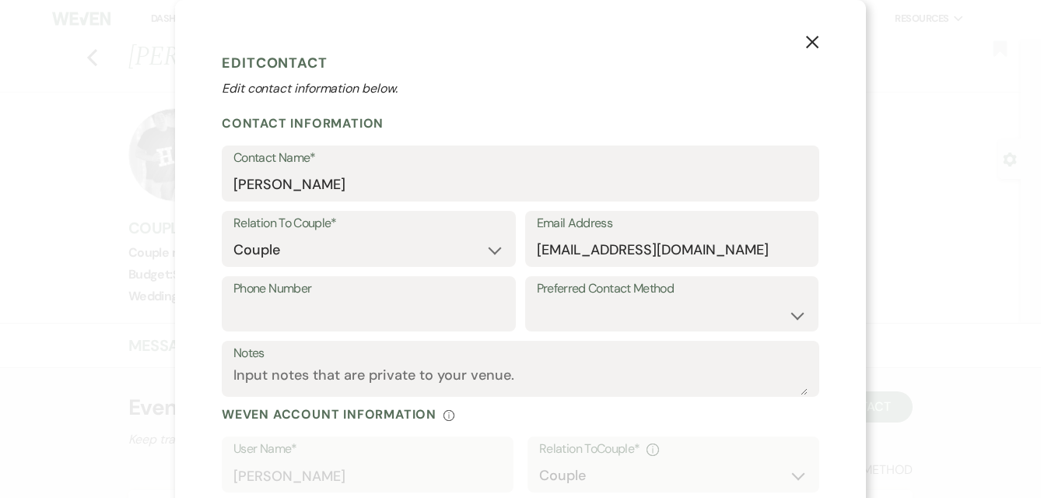
scroll to position [0, 0]
click at [808, 34] on button "X" at bounding box center [811, 41] width 23 height 27
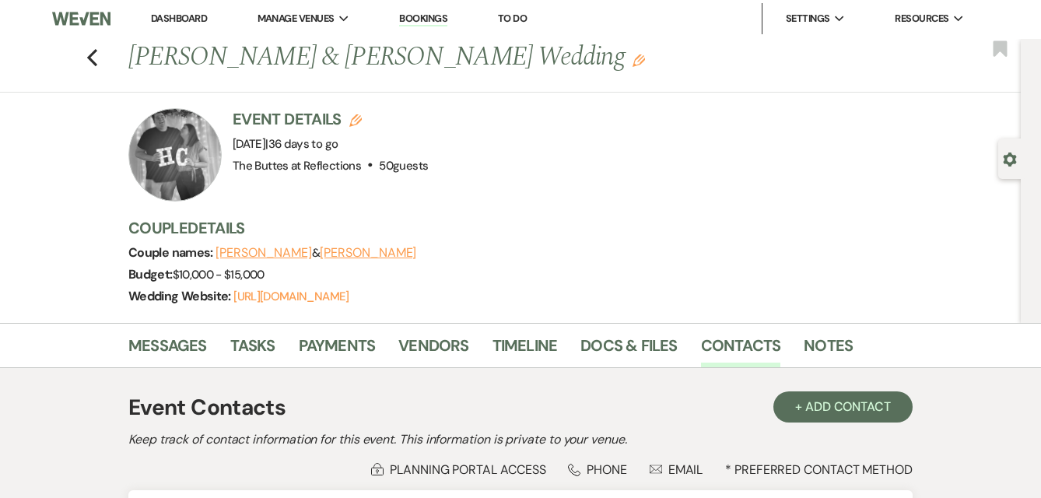
click at [382, 247] on button "[PERSON_NAME]" at bounding box center [368, 253] width 96 height 12
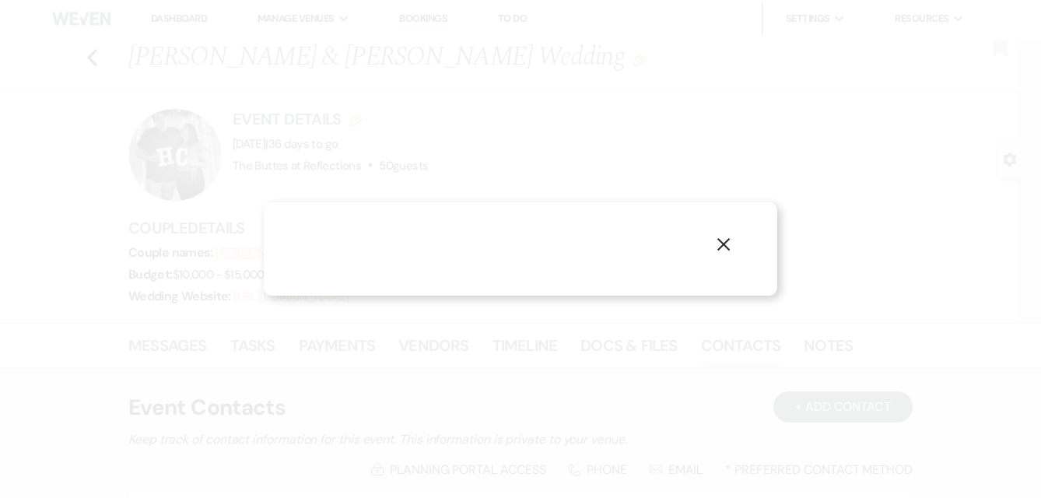
select select "1"
select select "email"
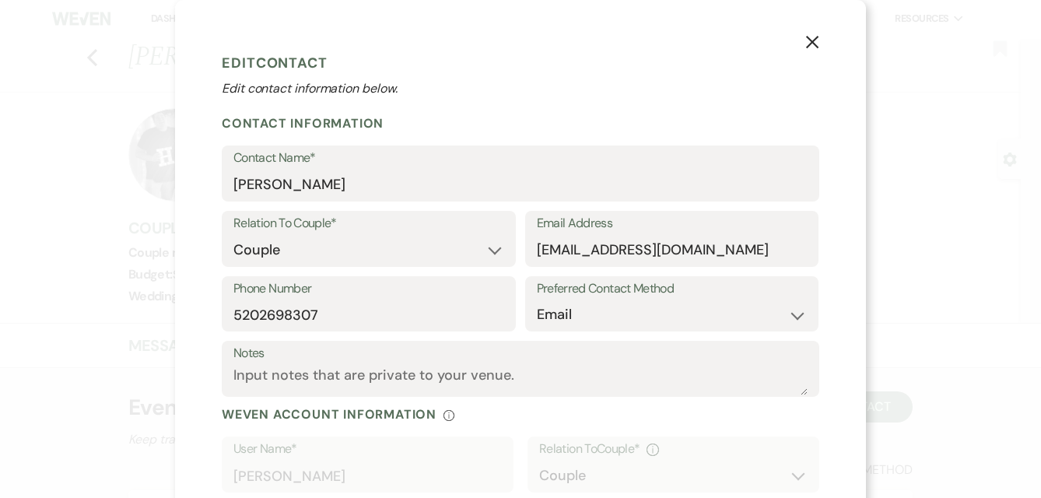
click at [810, 40] on use "button" at bounding box center [812, 42] width 12 height 12
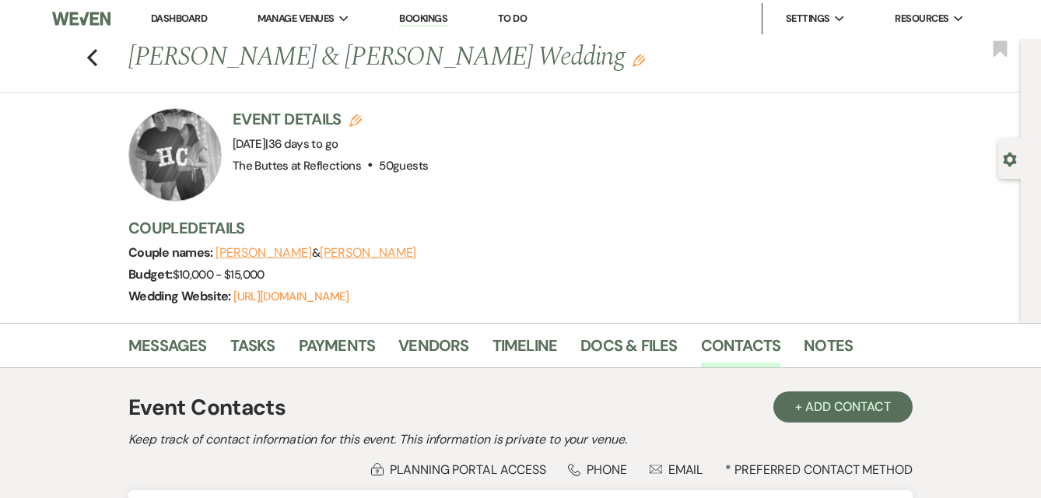
click at [352, 251] on button "[PERSON_NAME]" at bounding box center [368, 253] width 96 height 12
select select "1"
select select "email"
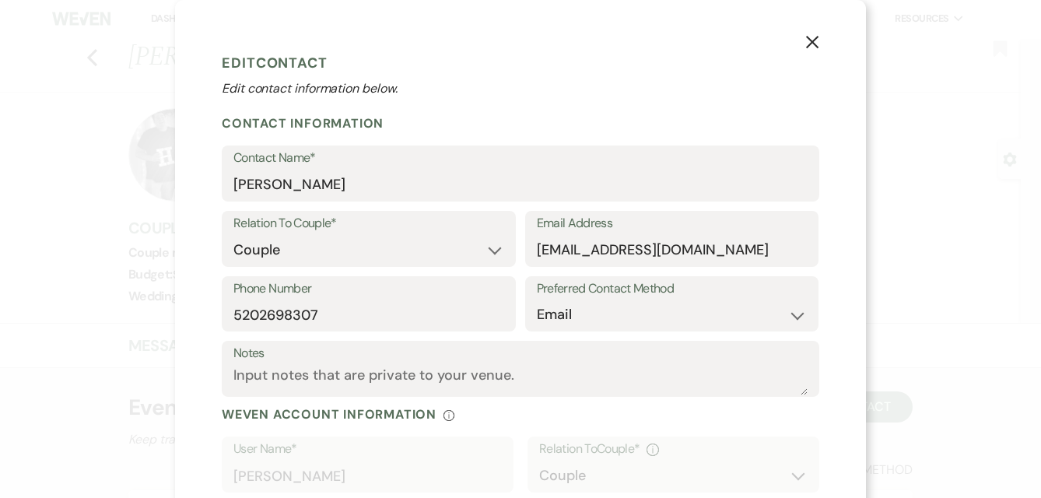
click at [810, 39] on use "button" at bounding box center [812, 42] width 12 height 12
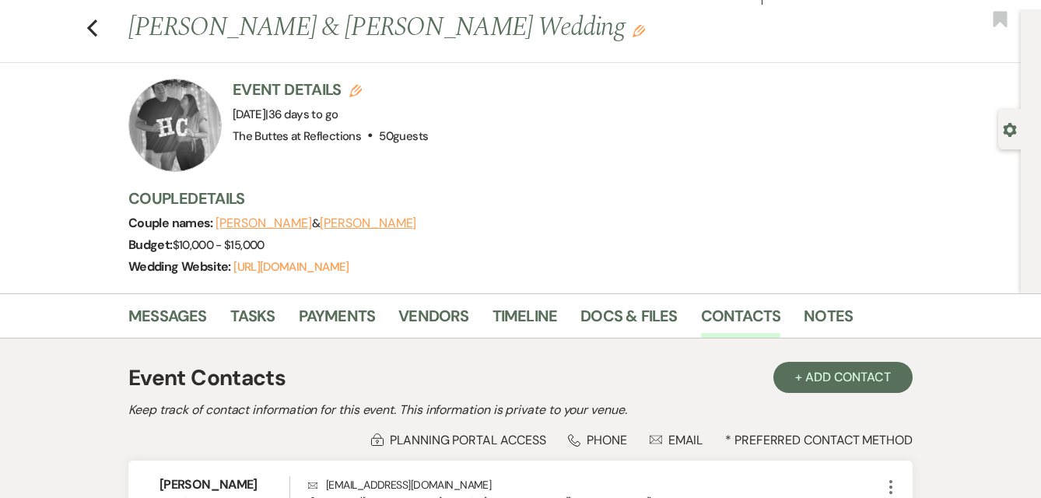
scroll to position [33, 0]
